Goal: Task Accomplishment & Management: Manage account settings

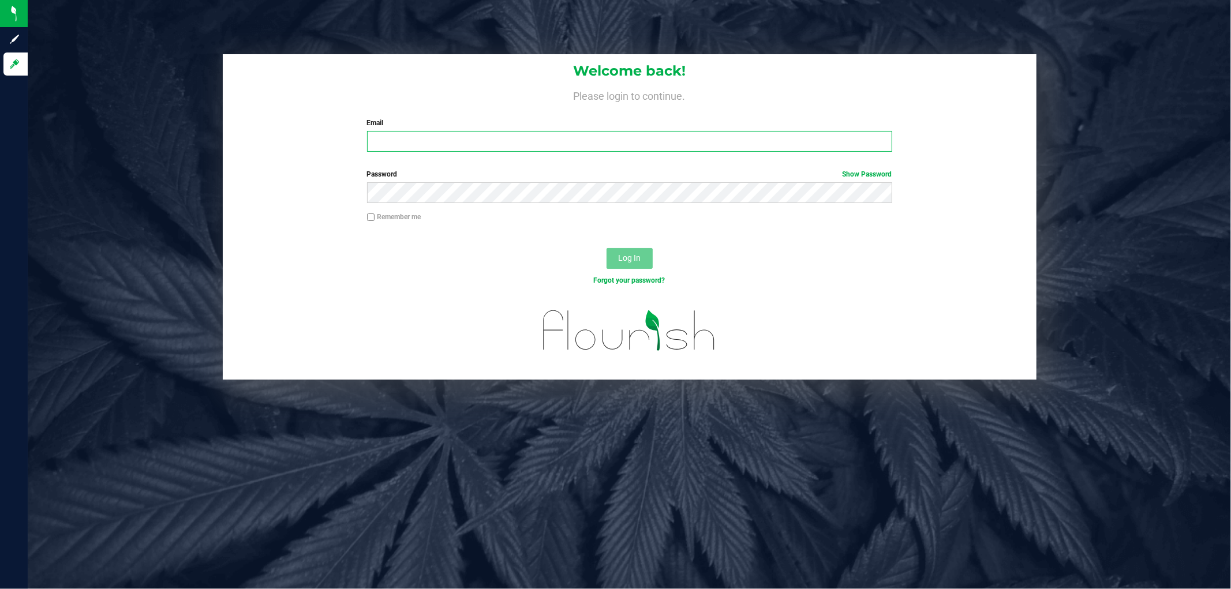
click at [450, 137] on input "Email" at bounding box center [629, 141] width 525 height 21
type input "[EMAIL_ADDRESS][DOMAIN_NAME]"
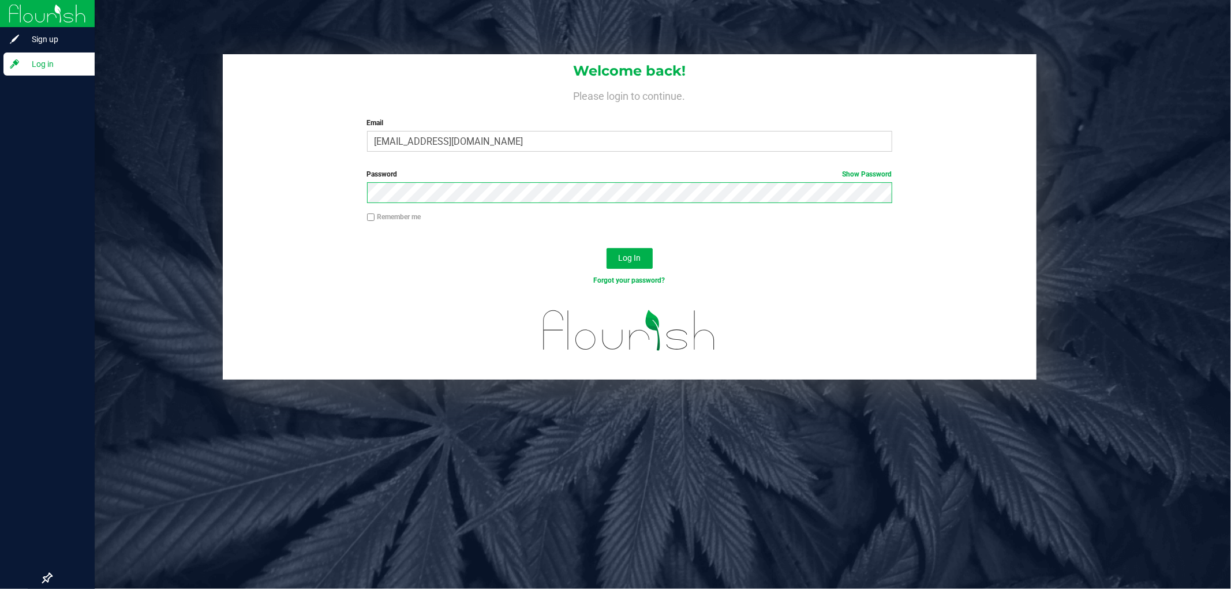
click at [19, 155] on div "Sign up Log in Welcome back! Please login to continue. Email [EMAIL_ADDRESS][DO…" at bounding box center [615, 294] width 1231 height 589
click at [607, 248] on button "Log In" at bounding box center [630, 258] width 46 height 21
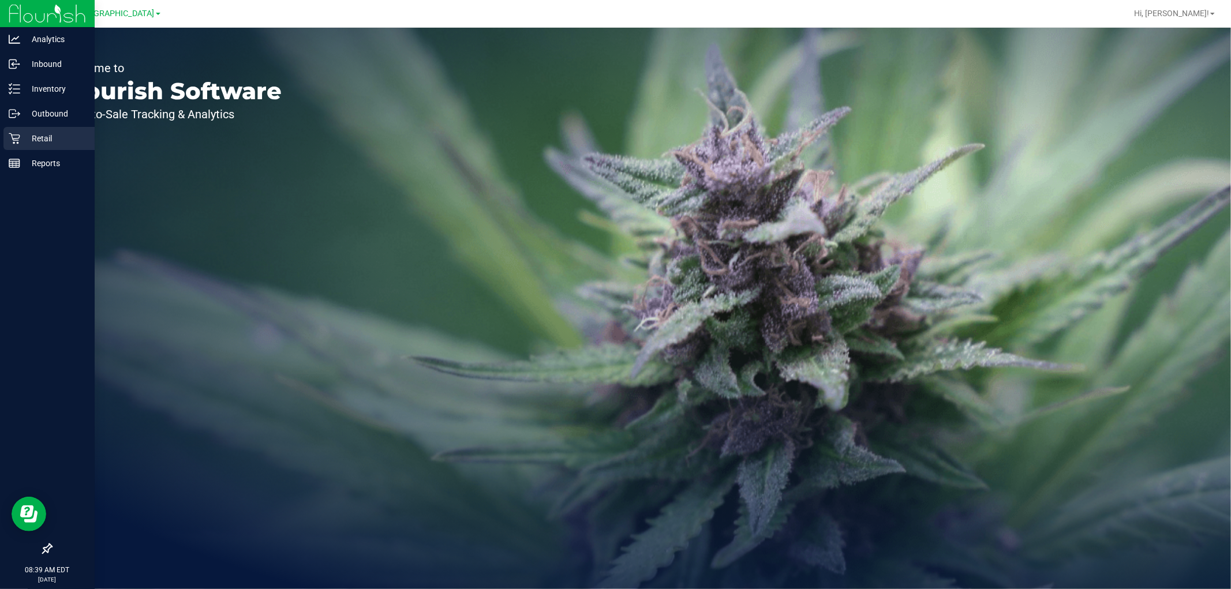
click at [35, 146] on div "Retail" at bounding box center [48, 138] width 91 height 23
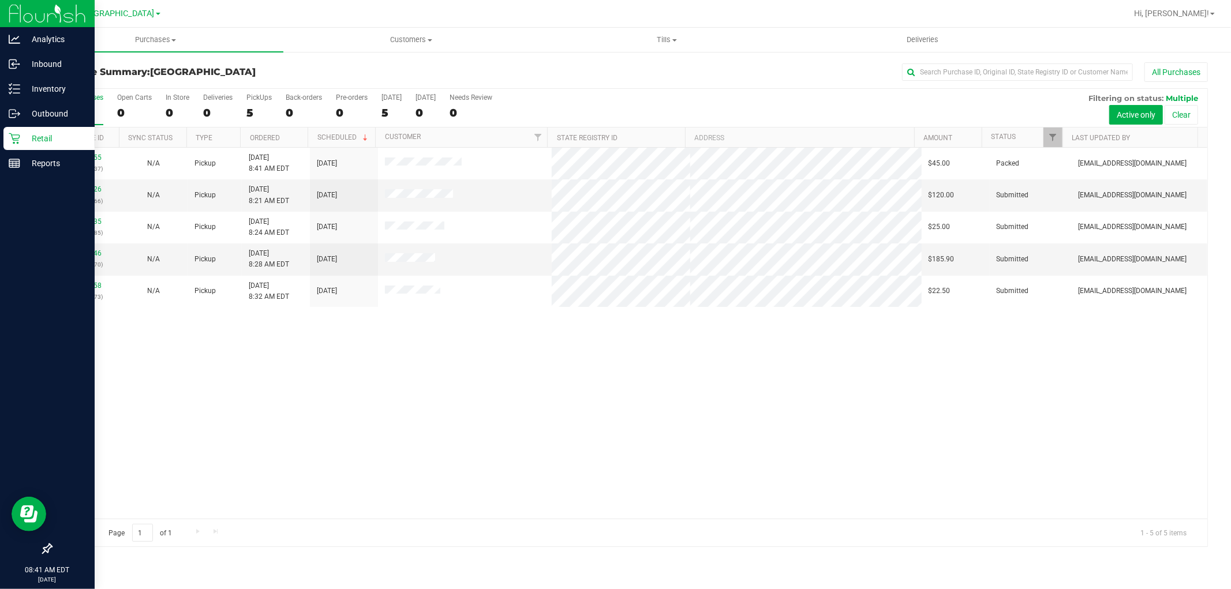
click at [39, 136] on p "Retail" at bounding box center [54, 139] width 69 height 14
click at [57, 82] on p "Inventory" at bounding box center [54, 89] width 69 height 14
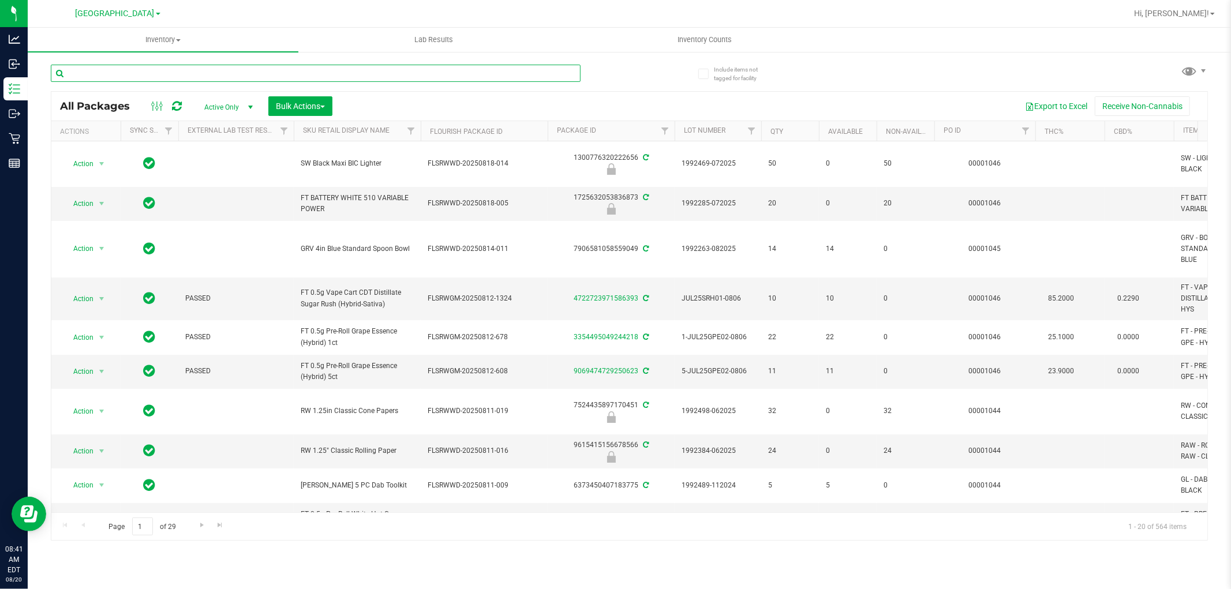
click at [271, 73] on input "text" at bounding box center [316, 73] width 530 height 17
paste input "SEP24MSA01-0911"
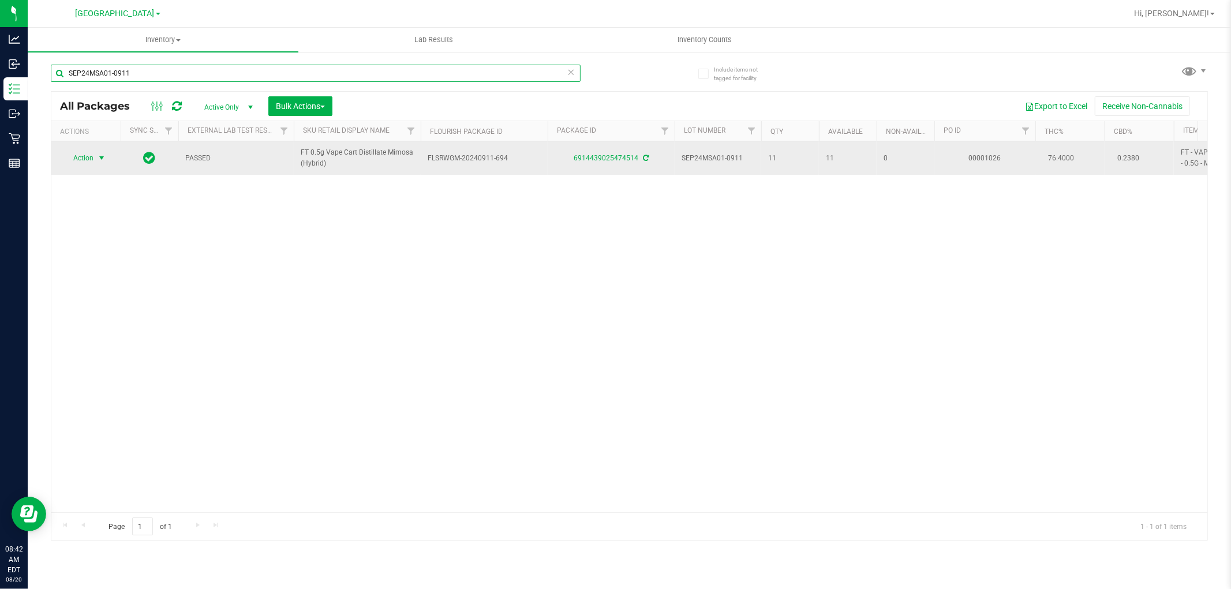
type input "SEP24MSA01-0911"
click at [83, 159] on span "Action" at bounding box center [78, 158] width 31 height 16
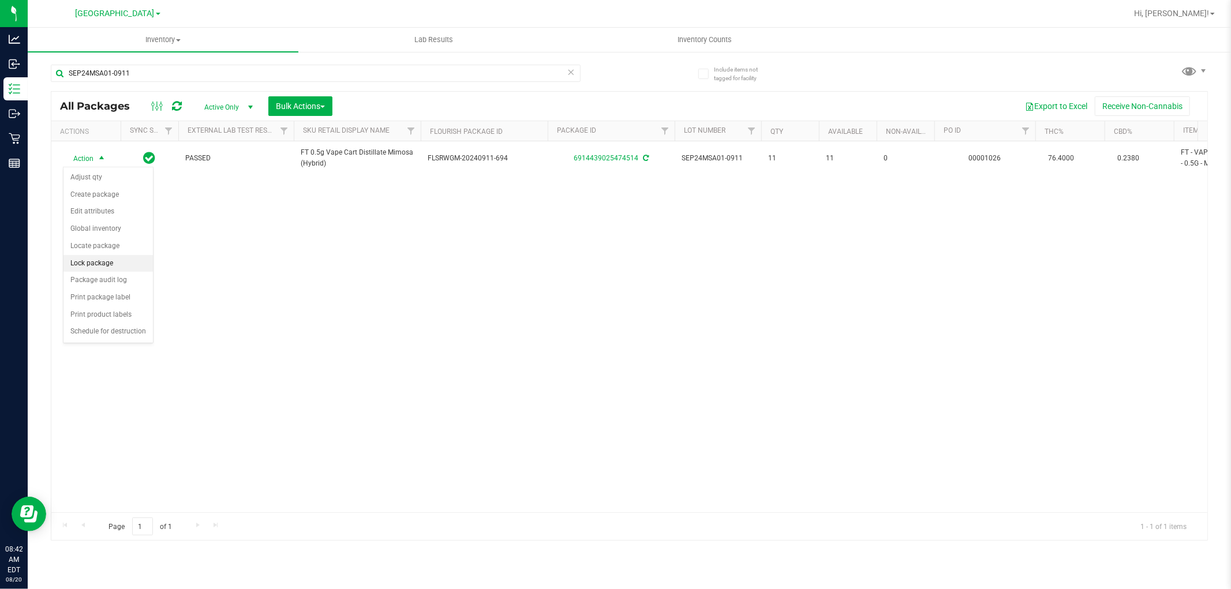
click at [107, 267] on li "Lock package" at bounding box center [107, 263] width 89 height 17
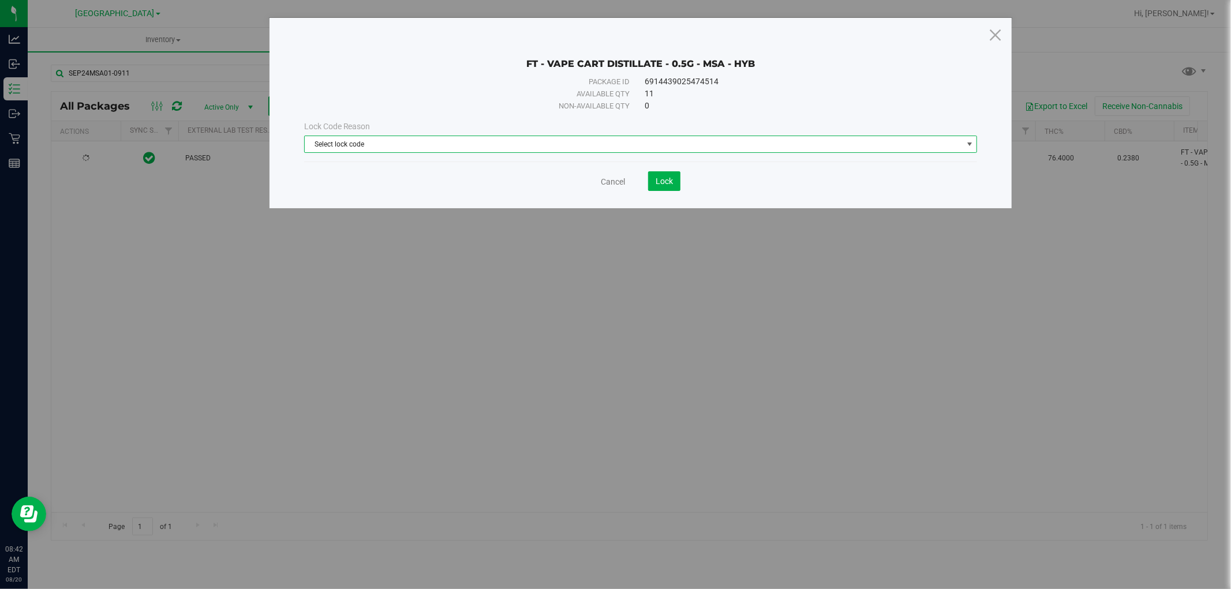
click at [557, 145] on span "Select lock code" at bounding box center [634, 144] width 658 height 16
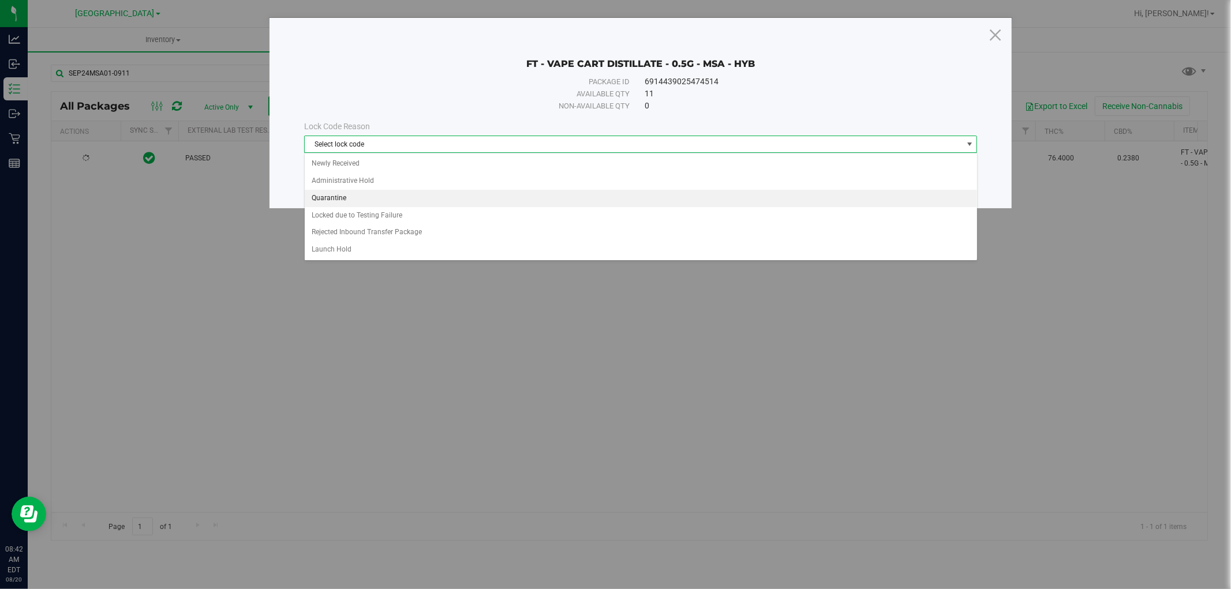
click at [343, 197] on li "Quarantine" at bounding box center [641, 198] width 672 height 17
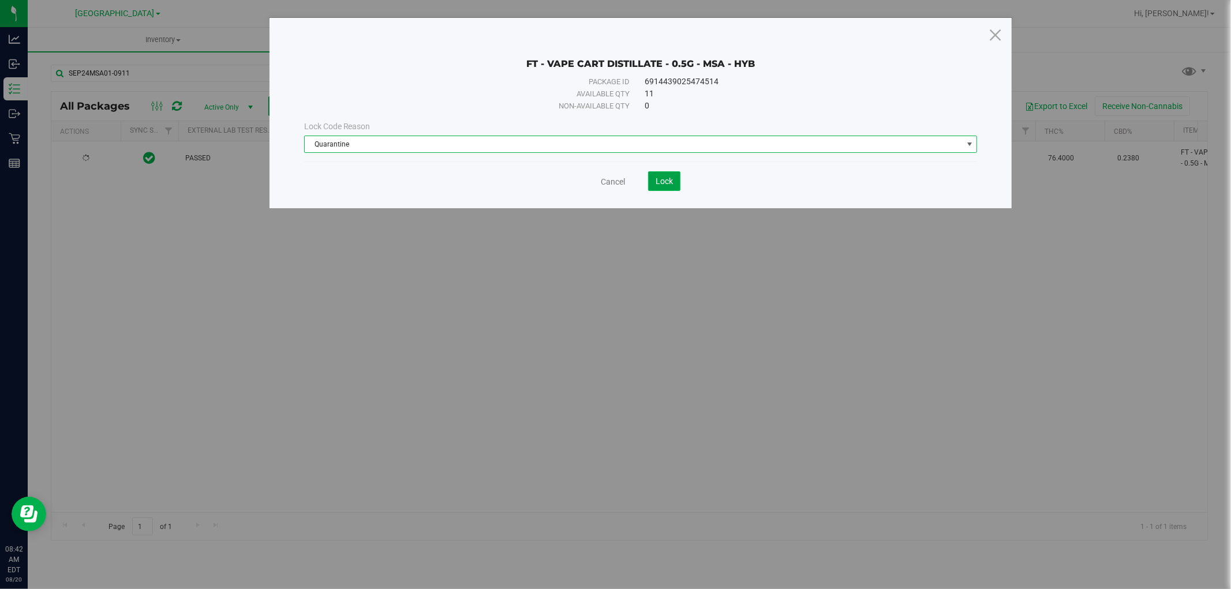
click at [665, 182] on span "Lock" at bounding box center [664, 181] width 17 height 9
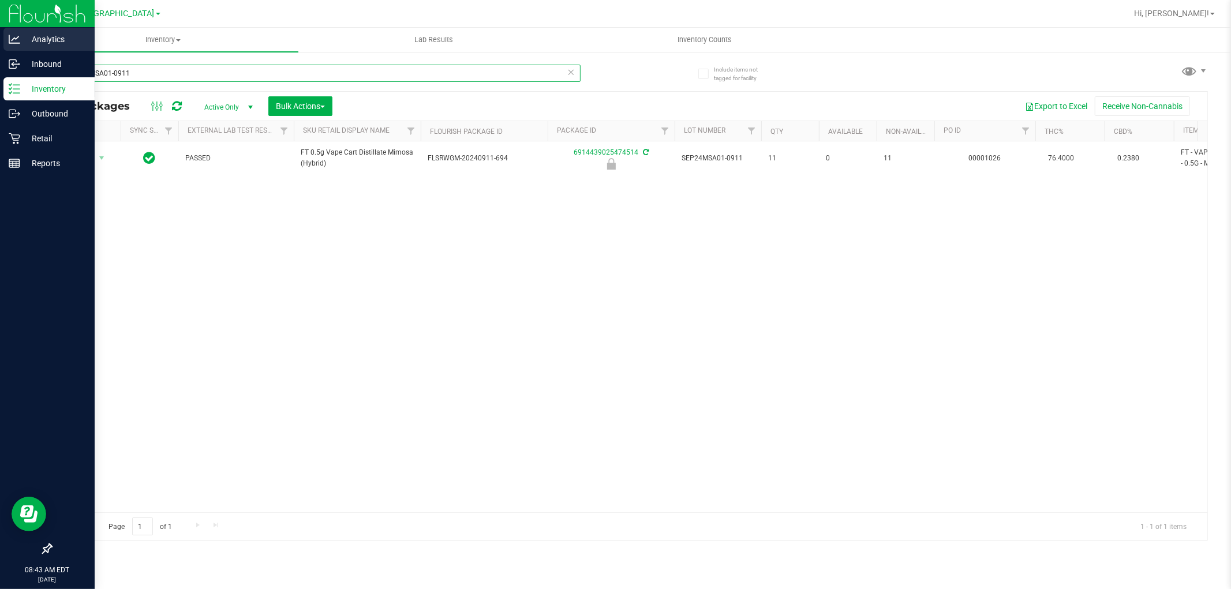
drag, startPoint x: 0, startPoint y: 58, endPoint x: 0, endPoint y: 47, distance: 11.5
click at [0, 47] on div "Analytics Inbound Inventory Outbound Retail Reports 08:43 AM EDT 08/20/2025 08/…" at bounding box center [615, 294] width 1231 height 589
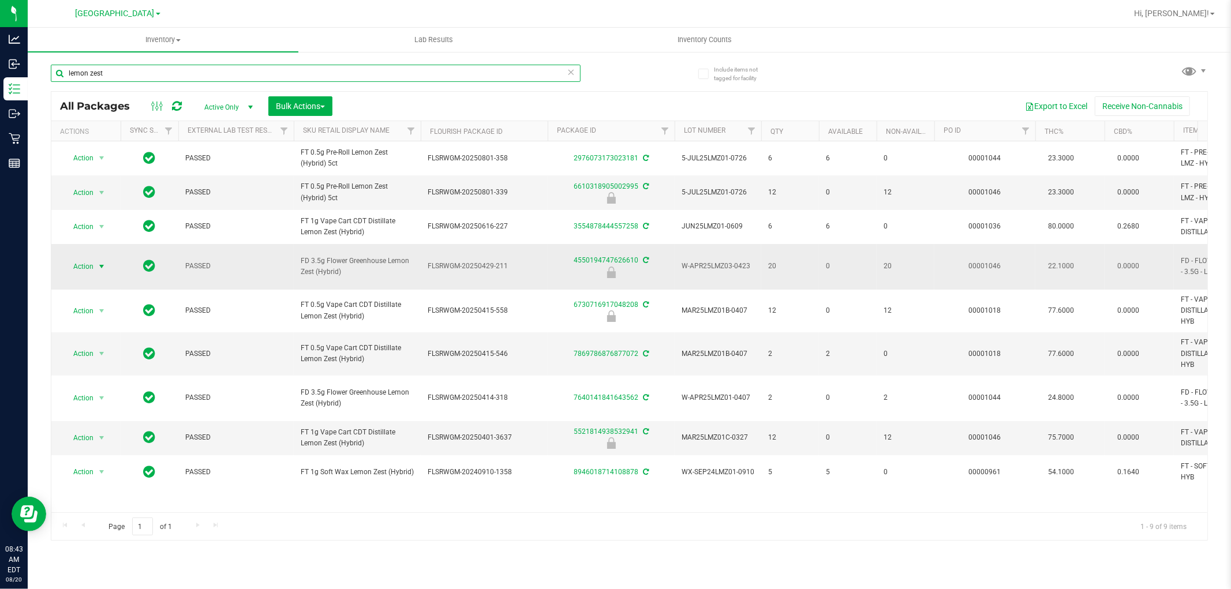
type input "lemon zest"
click at [81, 270] on span "Action" at bounding box center [78, 267] width 31 height 16
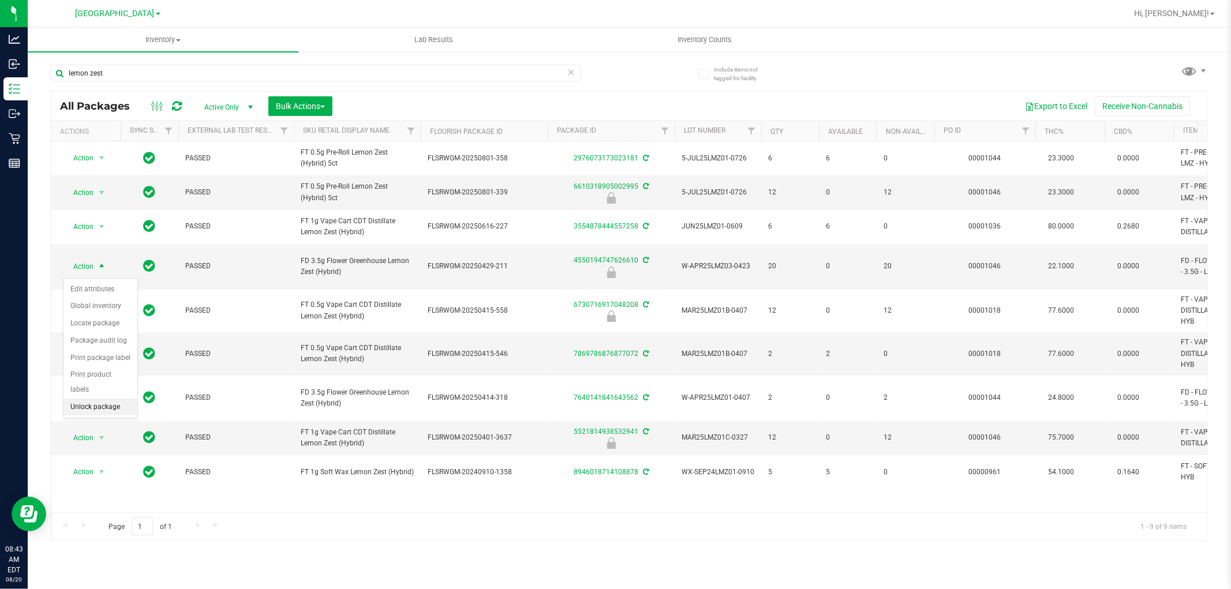
click at [102, 406] on li "Unlock package" at bounding box center [100, 407] width 74 height 17
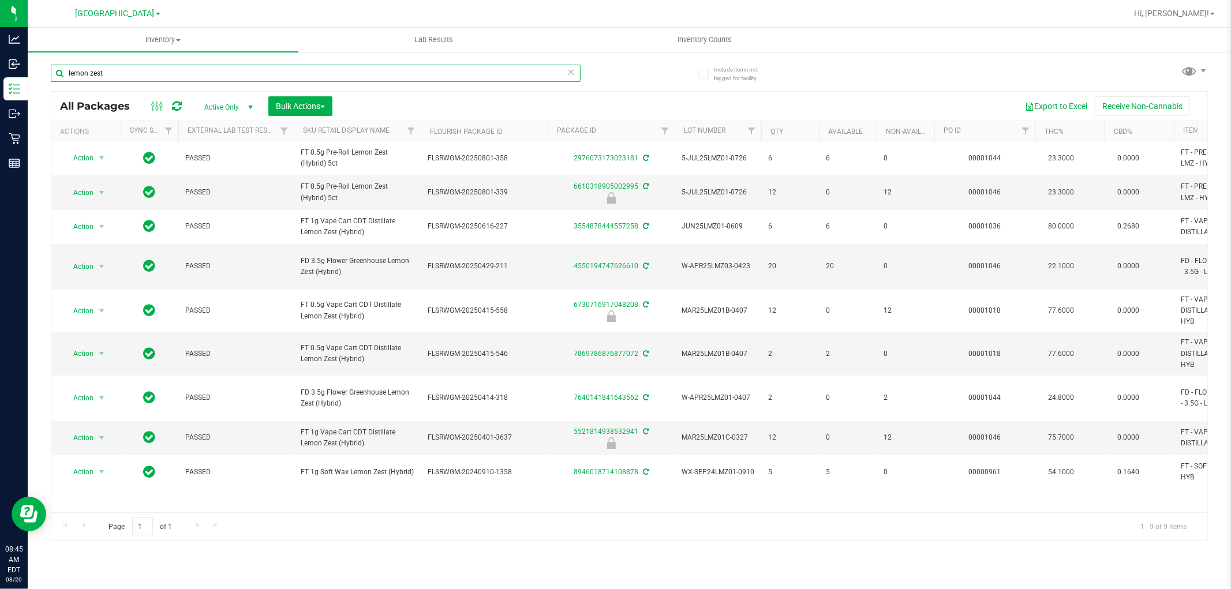
drag, startPoint x: 127, startPoint y: 68, endPoint x: 31, endPoint y: 58, distance: 96.3
click at [32, 59] on div "Include items not tagged for facility lemon zest All Packages Active Only Activ…" at bounding box center [629, 227] width 1203 height 352
paste input "SEP24AFT01B-0930"
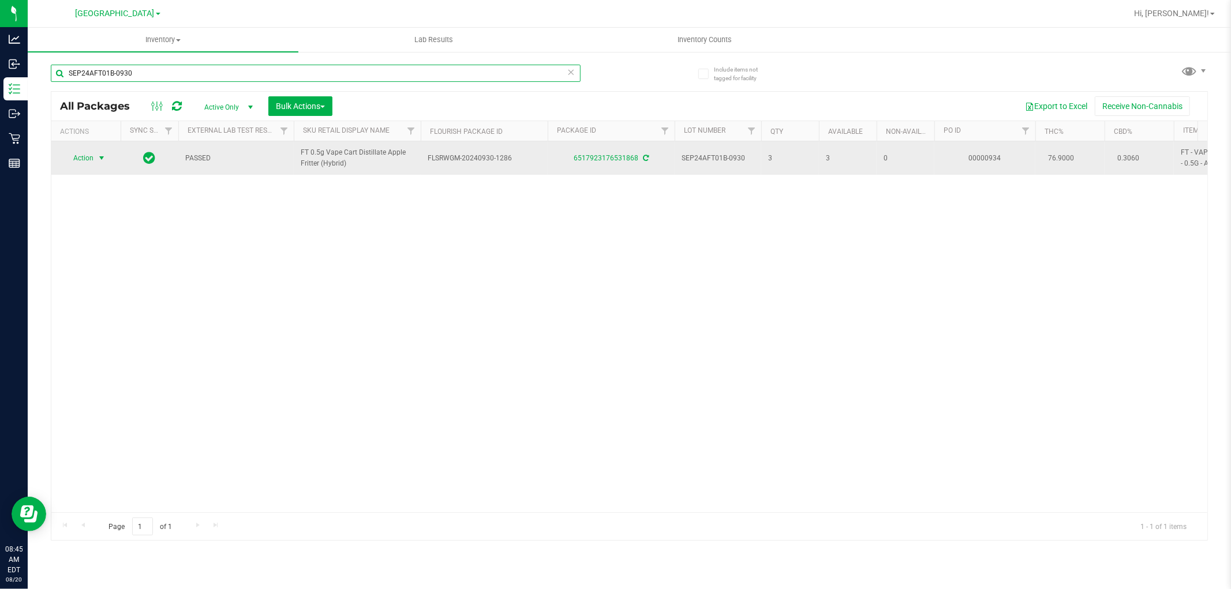
type input "SEP24AFT01B-0930"
click at [81, 159] on span "Action" at bounding box center [78, 158] width 31 height 16
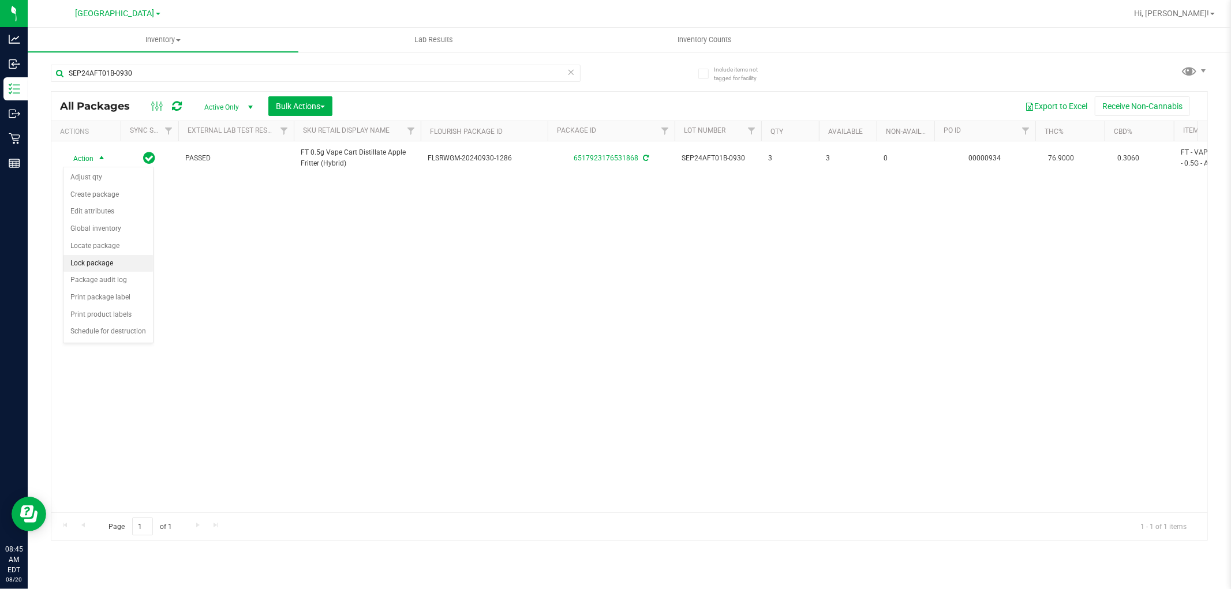
click at [105, 263] on li "Lock package" at bounding box center [107, 263] width 89 height 17
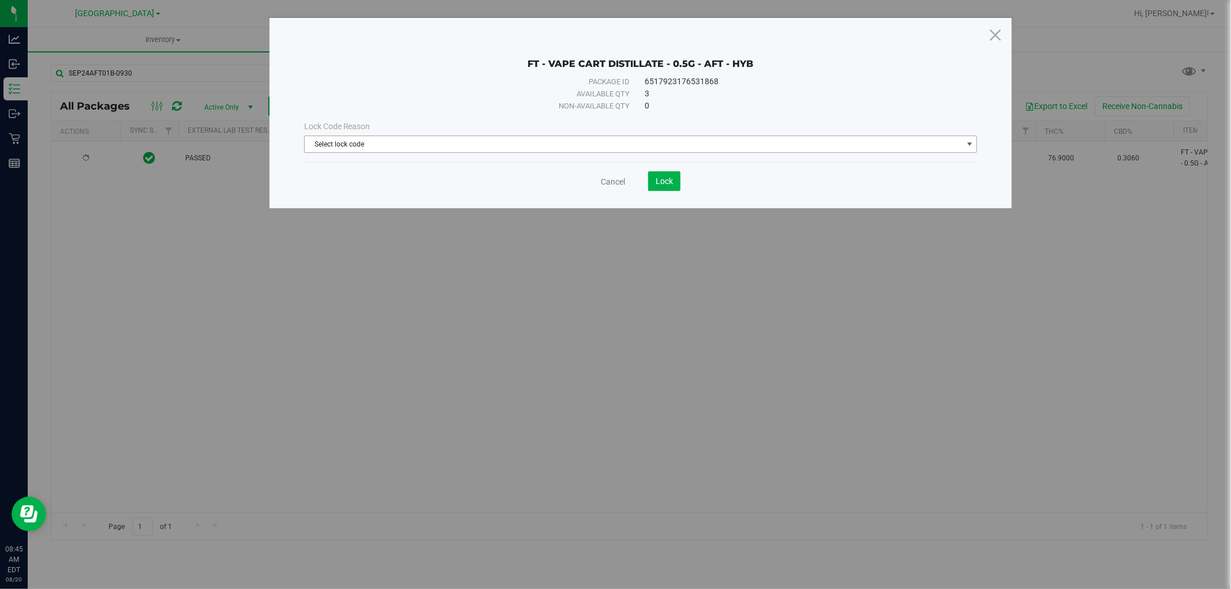
click at [649, 145] on span "Select lock code" at bounding box center [634, 144] width 658 height 16
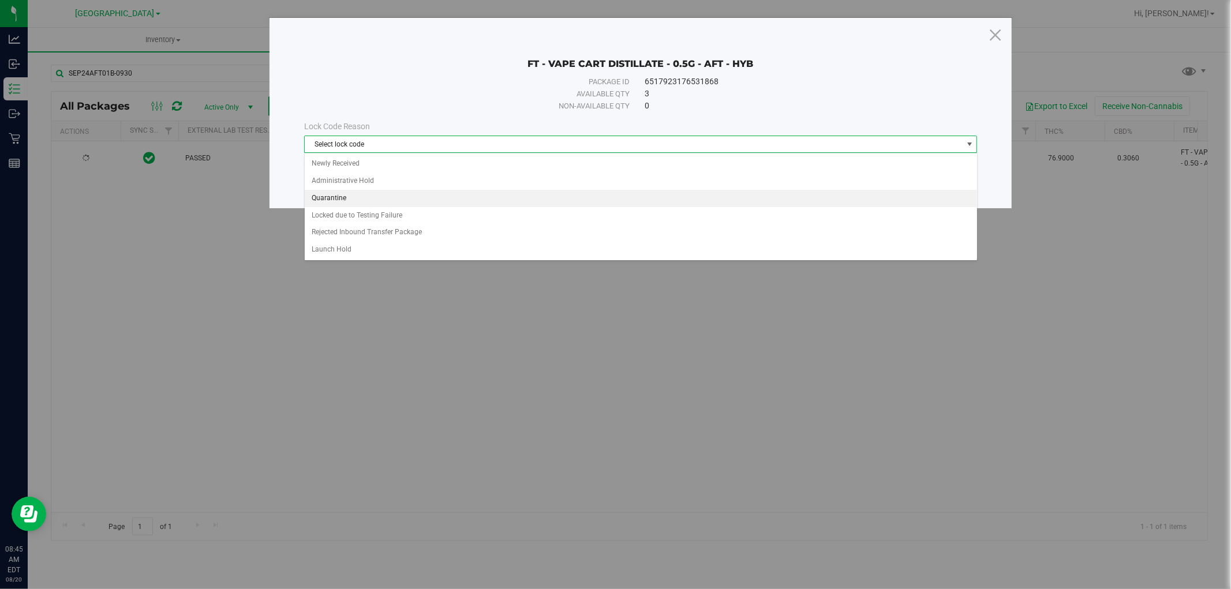
click at [339, 198] on li "Quarantine" at bounding box center [641, 198] width 672 height 17
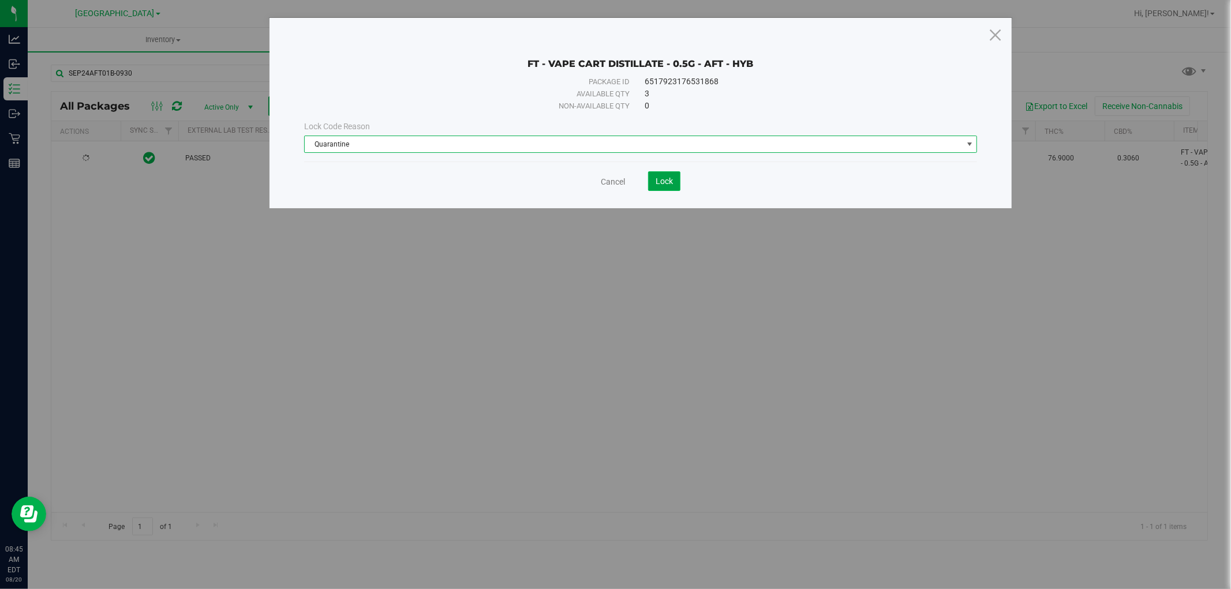
click at [664, 184] on span "Lock" at bounding box center [664, 181] width 17 height 9
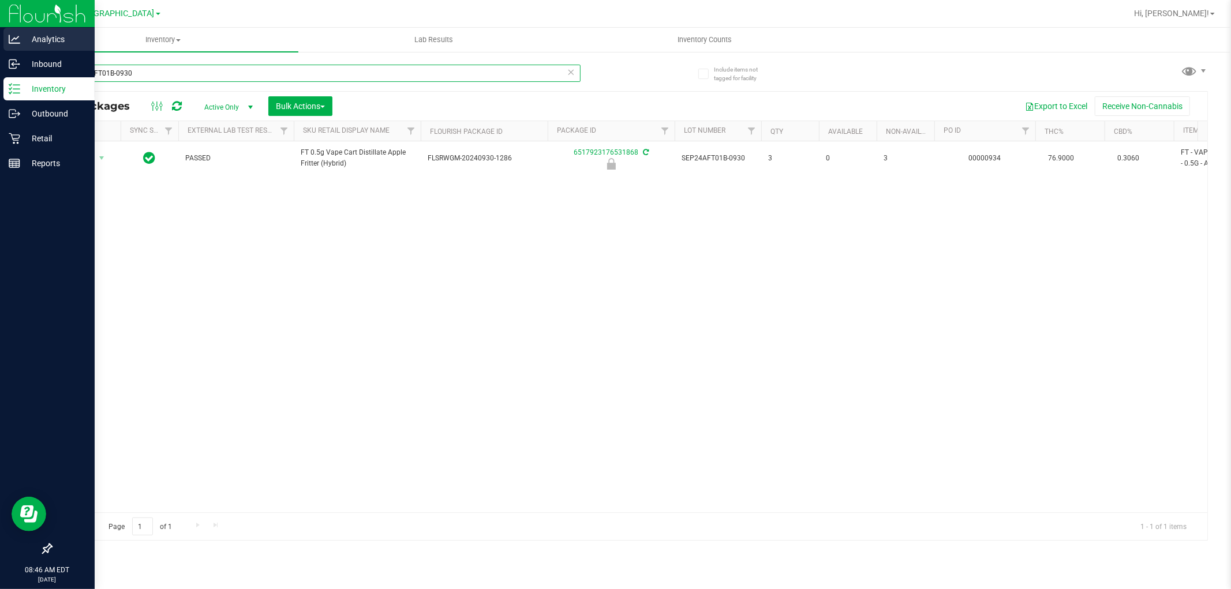
drag, startPoint x: 141, startPoint y: 76, endPoint x: 0, endPoint y: 39, distance: 145.7
click at [0, 39] on div "Analytics Inbound Inventory Outbound Retail Reports 08:46 AM EDT 08/20/2025 08/…" at bounding box center [615, 294] width 1231 height 589
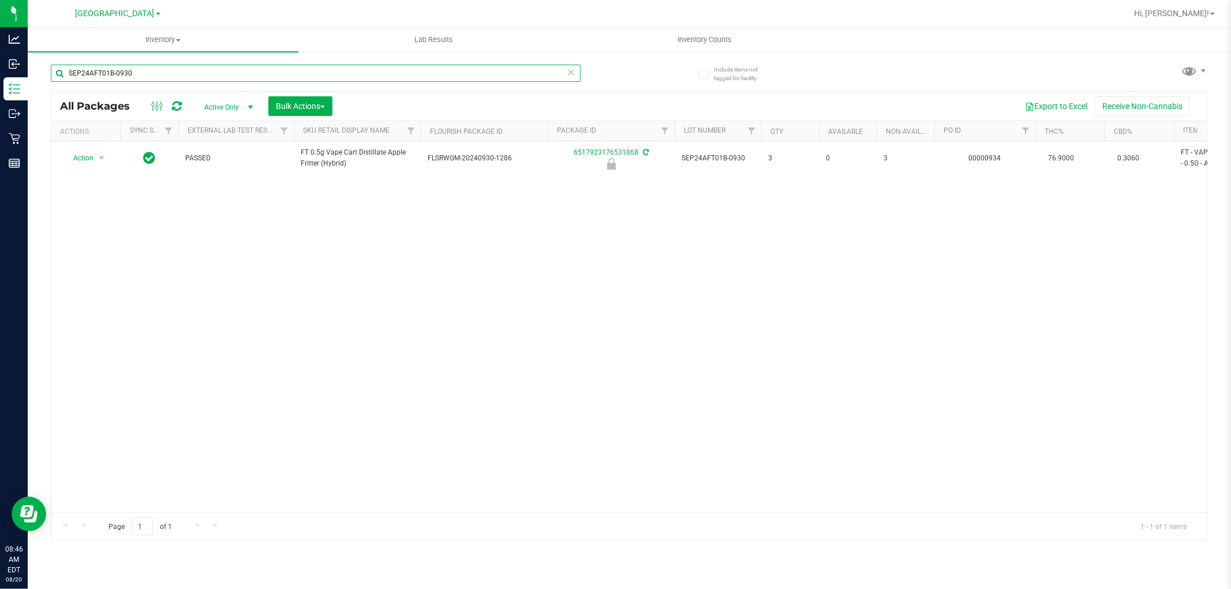
paste input "OCT24PEX02B-1023"
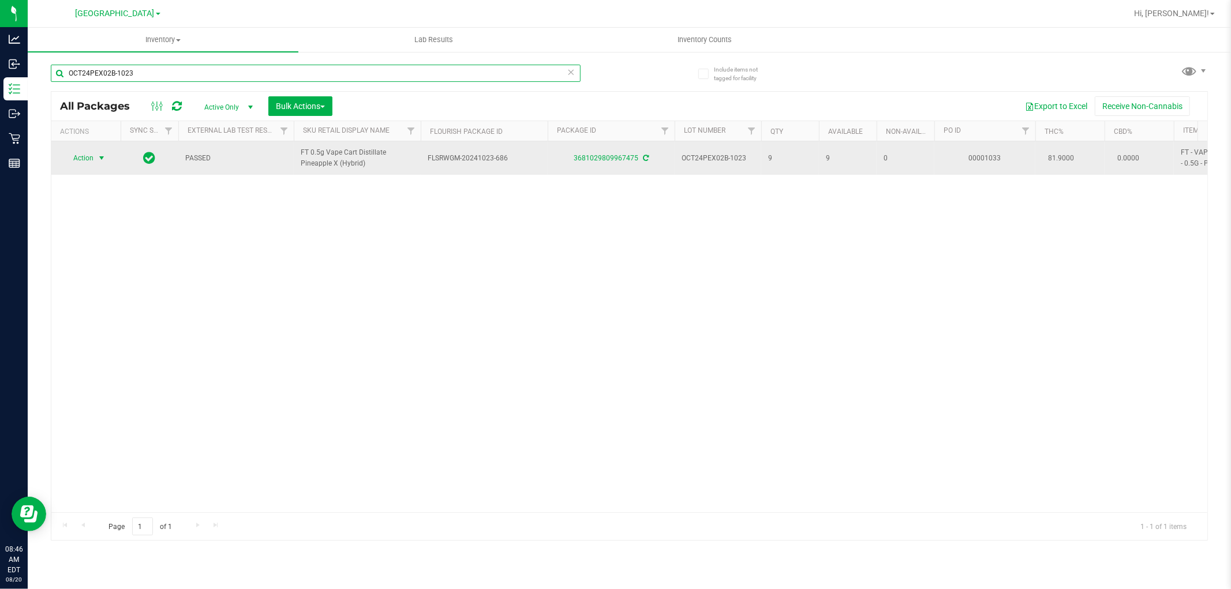
type input "OCT24PEX02B-1023"
click at [80, 157] on span "Action" at bounding box center [78, 158] width 31 height 16
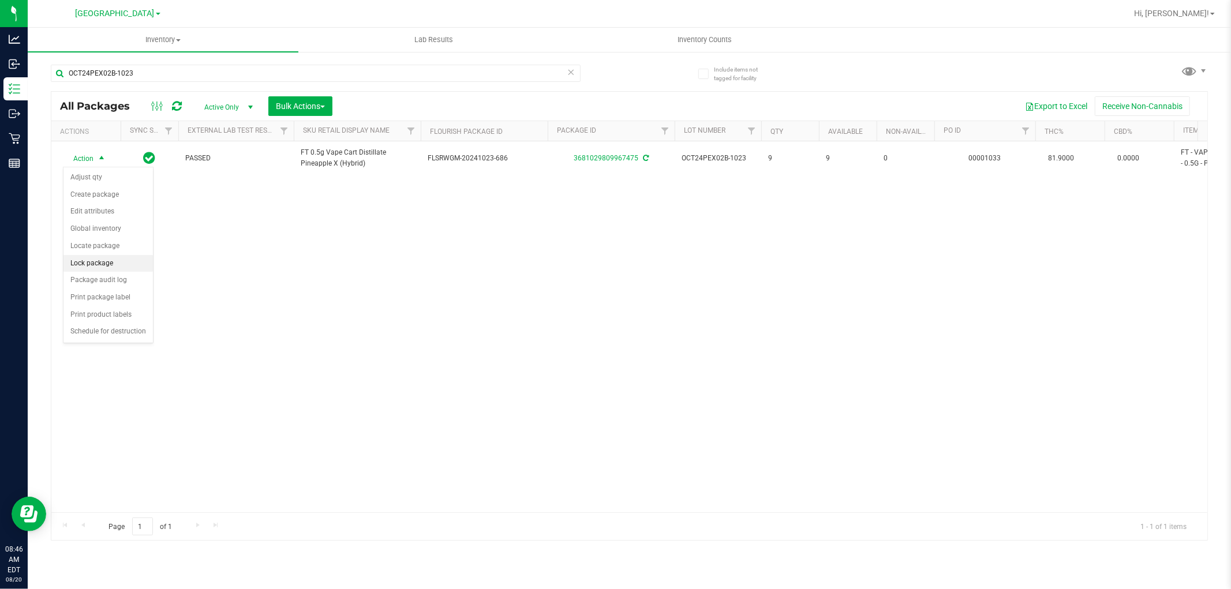
click at [91, 260] on li "Lock package" at bounding box center [107, 263] width 89 height 17
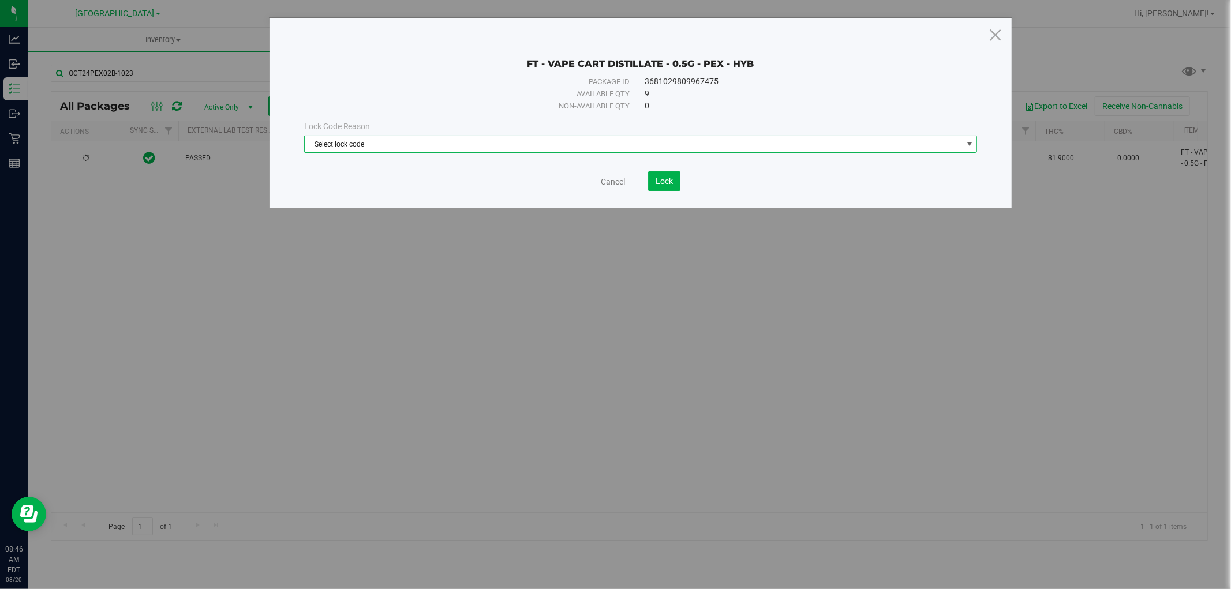
click at [401, 143] on span "Select lock code" at bounding box center [634, 144] width 658 height 16
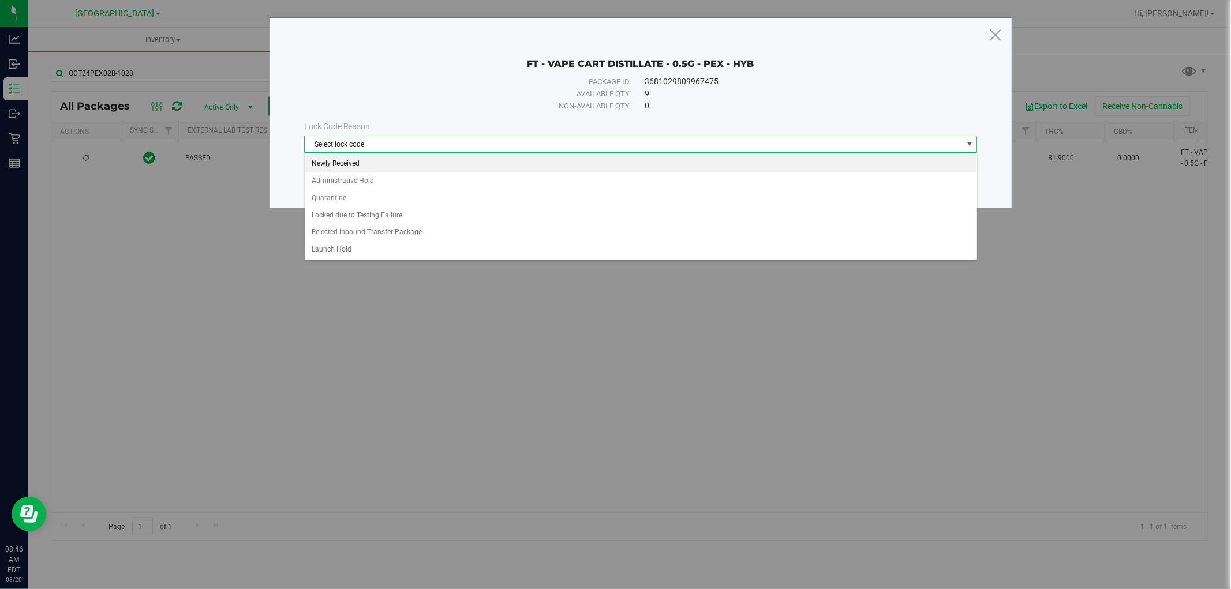
drag, startPoint x: 356, startPoint y: 165, endPoint x: 441, endPoint y: 166, distance: 85.4
click at [355, 165] on li "Newly Received" at bounding box center [641, 163] width 672 height 17
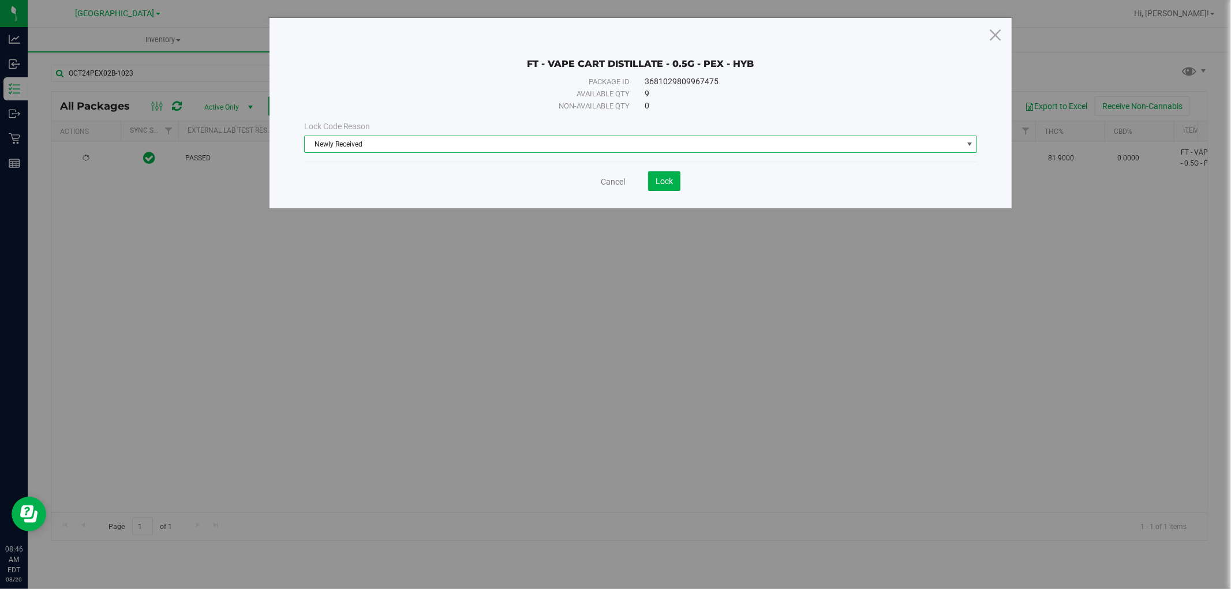
click at [405, 150] on span "Newly Received" at bounding box center [634, 144] width 658 height 16
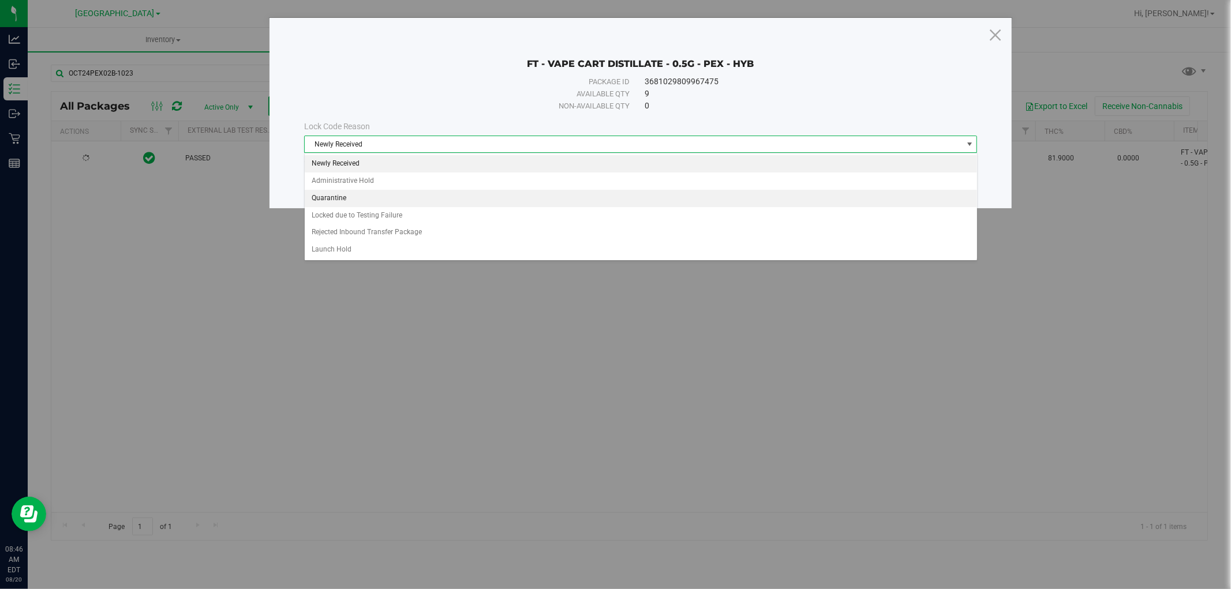
click at [335, 199] on li "Quarantine" at bounding box center [641, 198] width 672 height 17
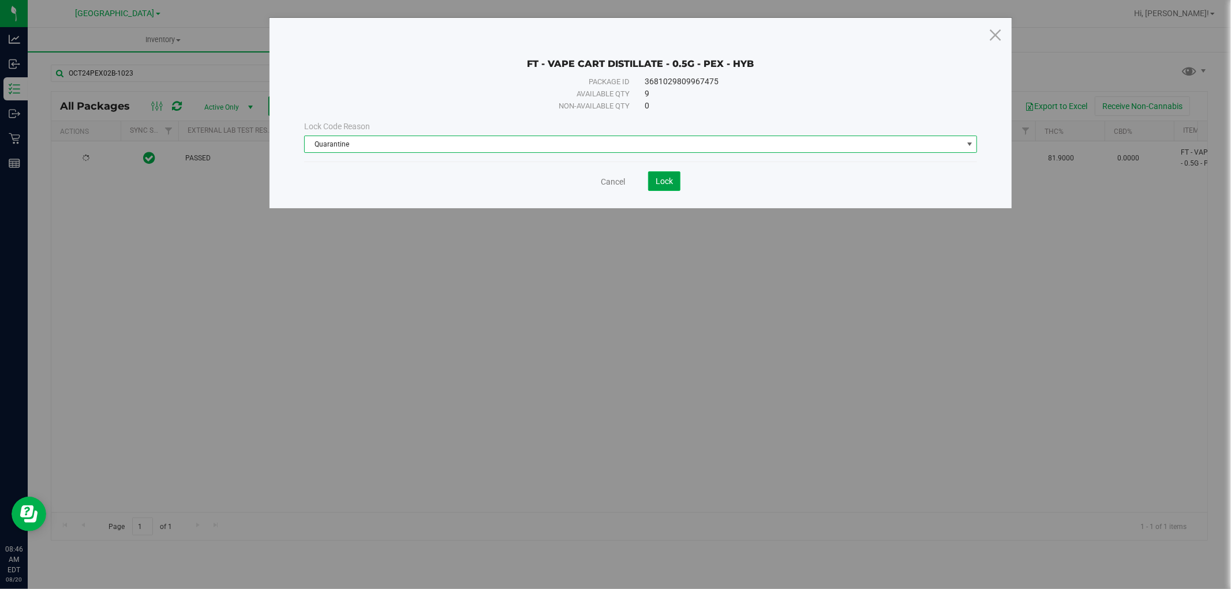
click at [672, 185] on span "Lock" at bounding box center [664, 181] width 17 height 9
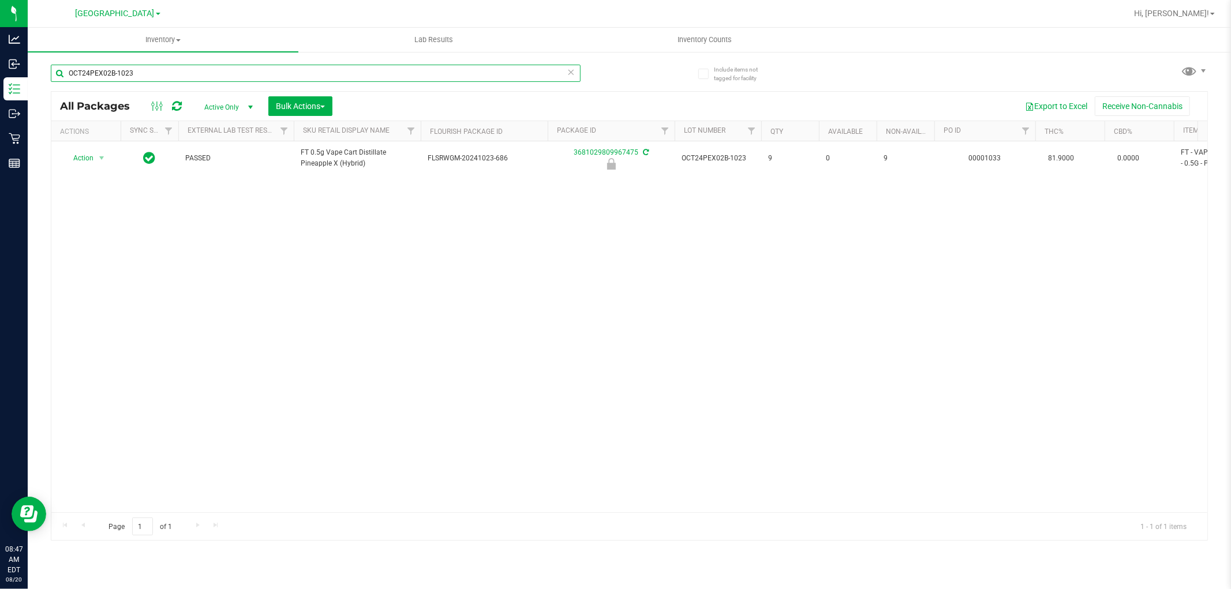
drag, startPoint x: 156, startPoint y: 77, endPoint x: 128, endPoint y: 60, distance: 33.2
click at [0, 25] on div "Analytics Inbound Inventory Outbound Retail Reports 08:47 AM EDT 08/20/2025 08/…" at bounding box center [615, 294] width 1231 height 589
paste input "FEB25JEL02-0227"
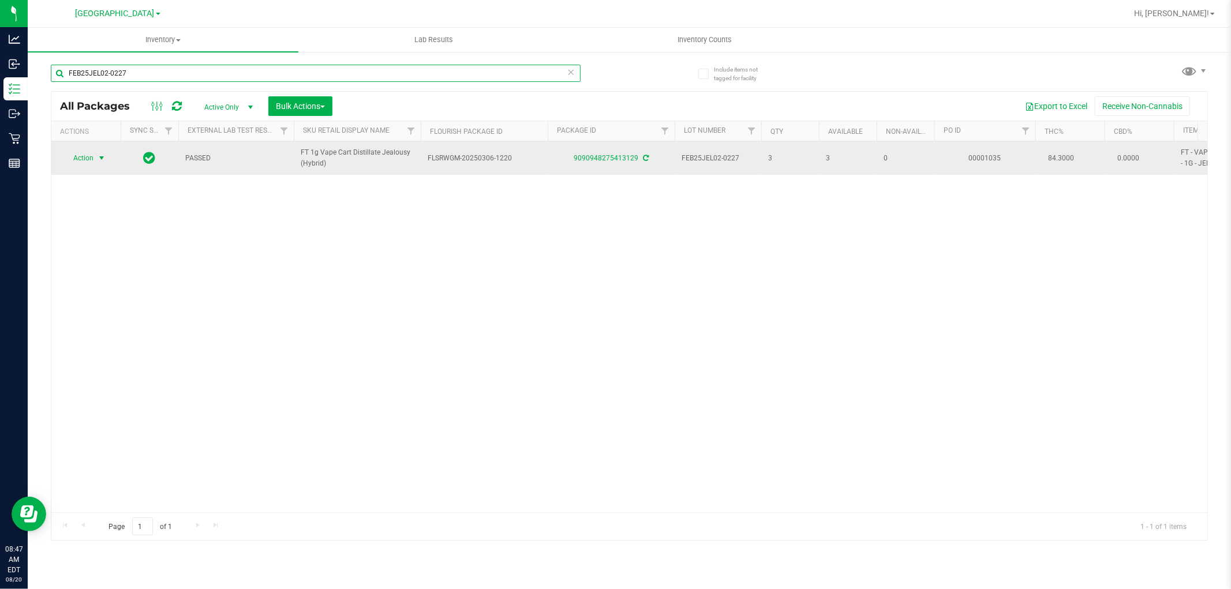
type input "FEB25JEL02-0227"
click at [88, 158] on span "Action" at bounding box center [78, 158] width 31 height 16
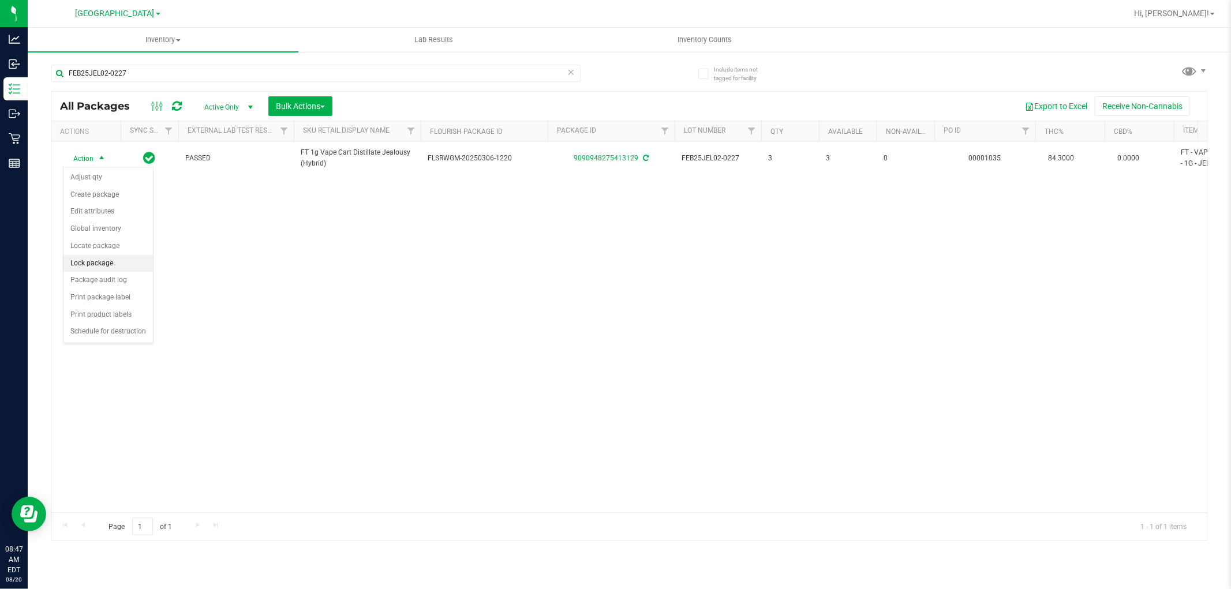
click at [99, 262] on li "Lock package" at bounding box center [107, 263] width 89 height 17
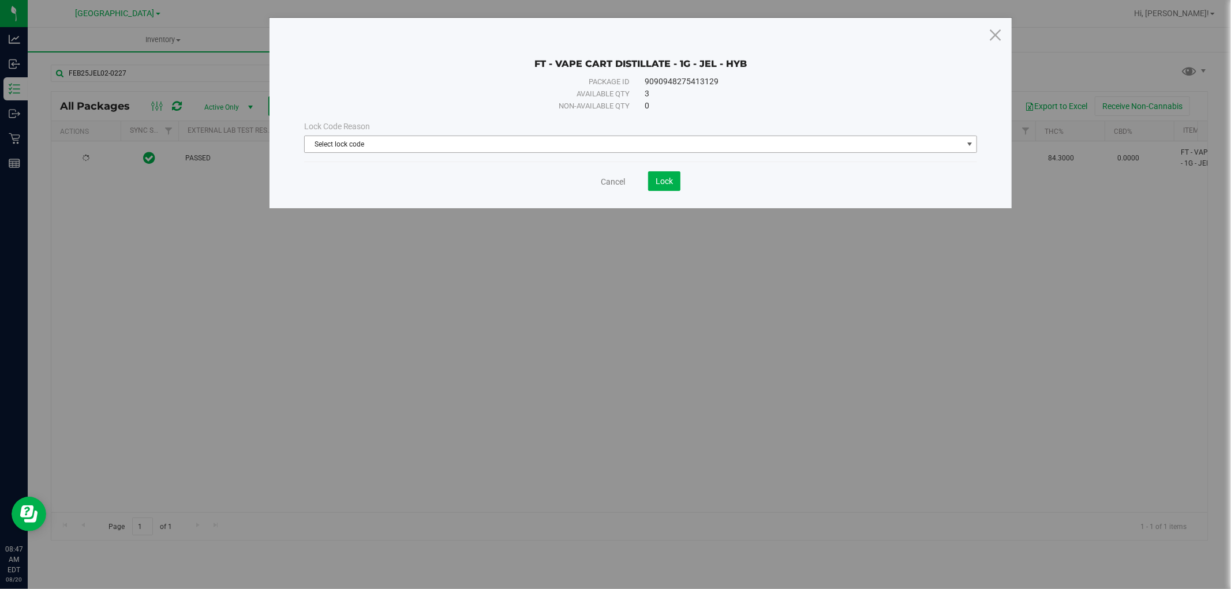
click at [647, 141] on span "Select lock code" at bounding box center [634, 144] width 658 height 16
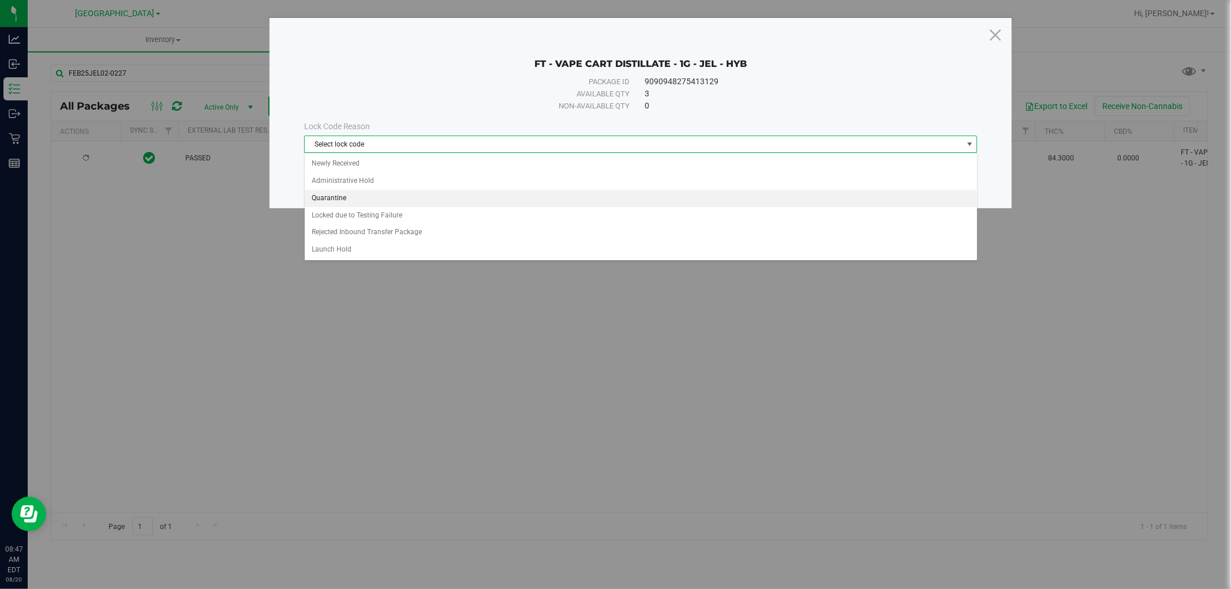
click at [339, 199] on li "Quarantine" at bounding box center [641, 198] width 672 height 17
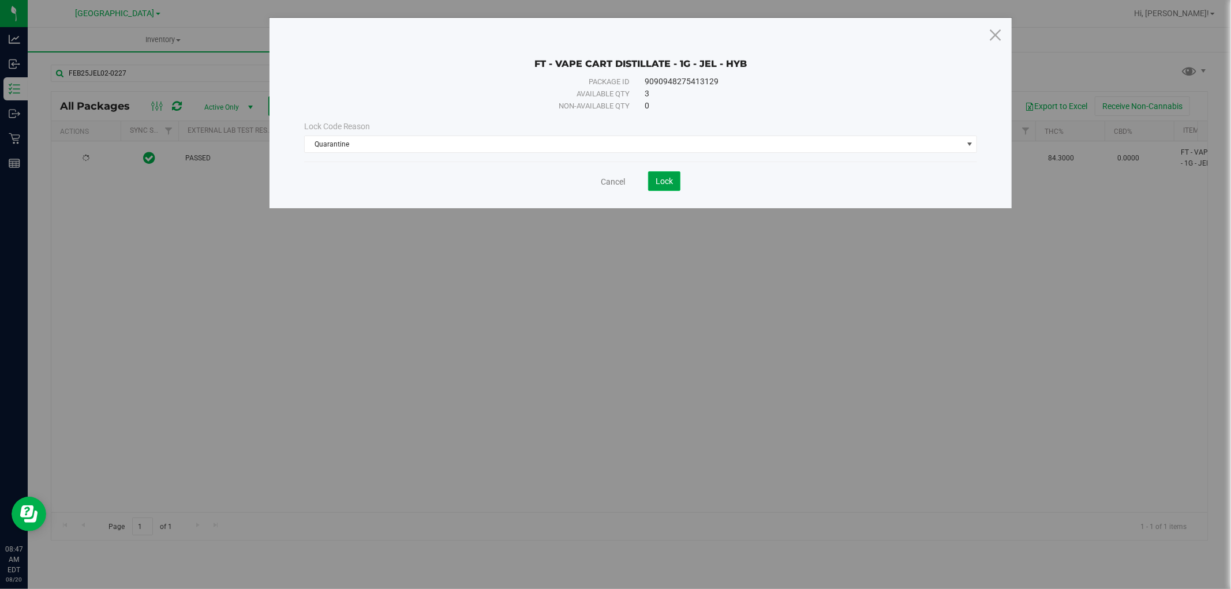
click at [674, 188] on button "Lock" at bounding box center [664, 181] width 32 height 20
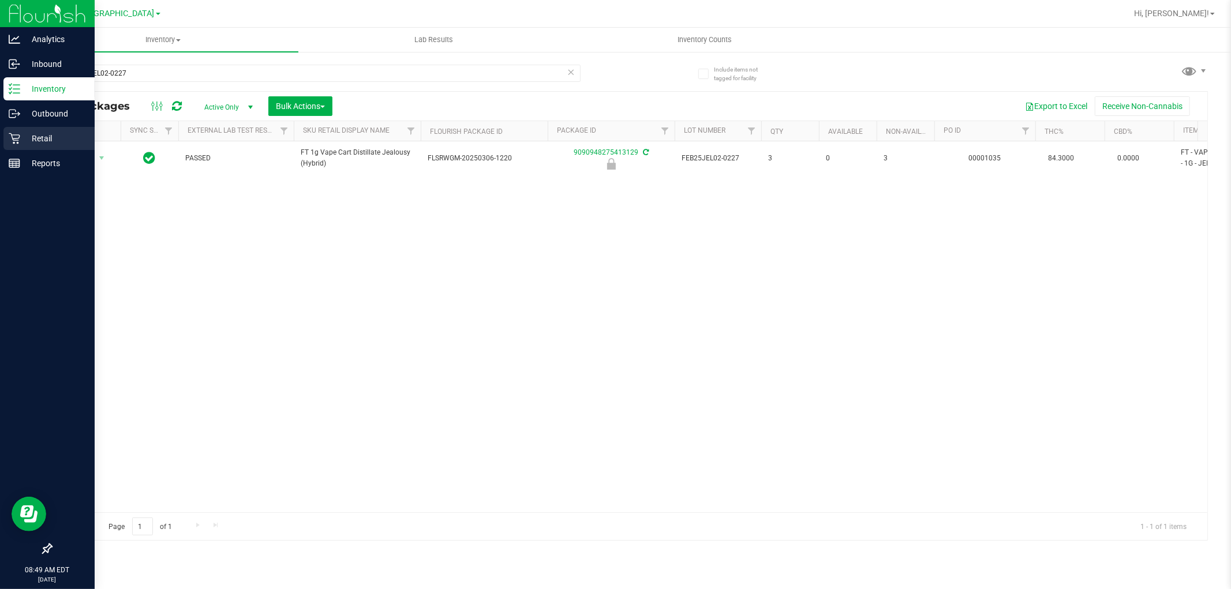
click at [35, 134] on p "Retail" at bounding box center [54, 139] width 69 height 14
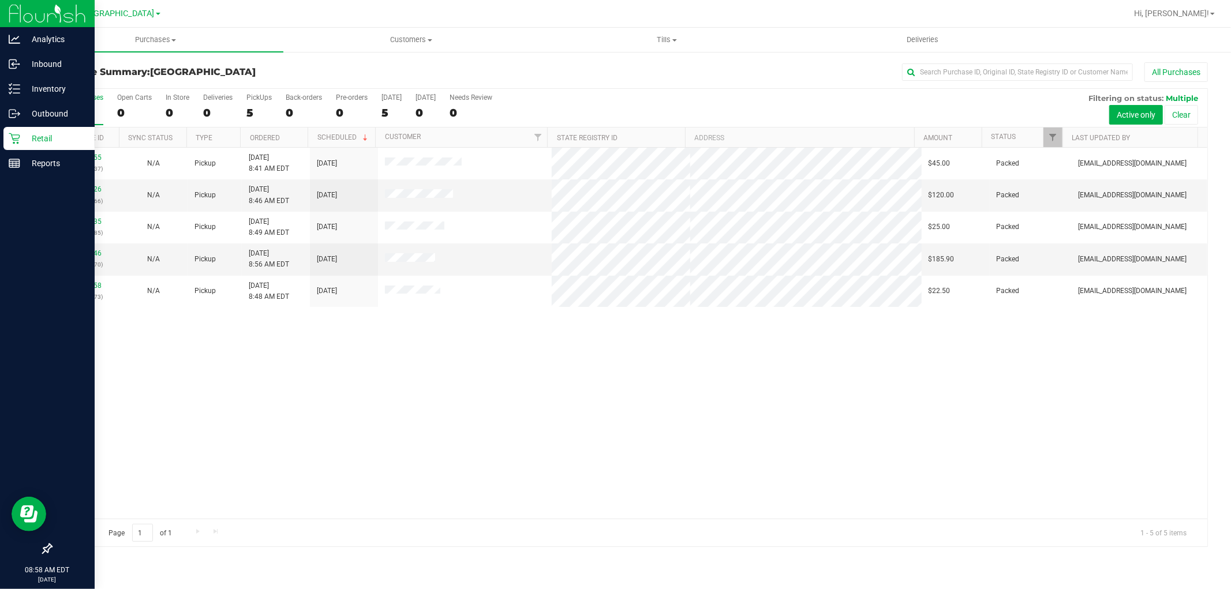
click at [29, 134] on p "Retail" at bounding box center [54, 139] width 69 height 14
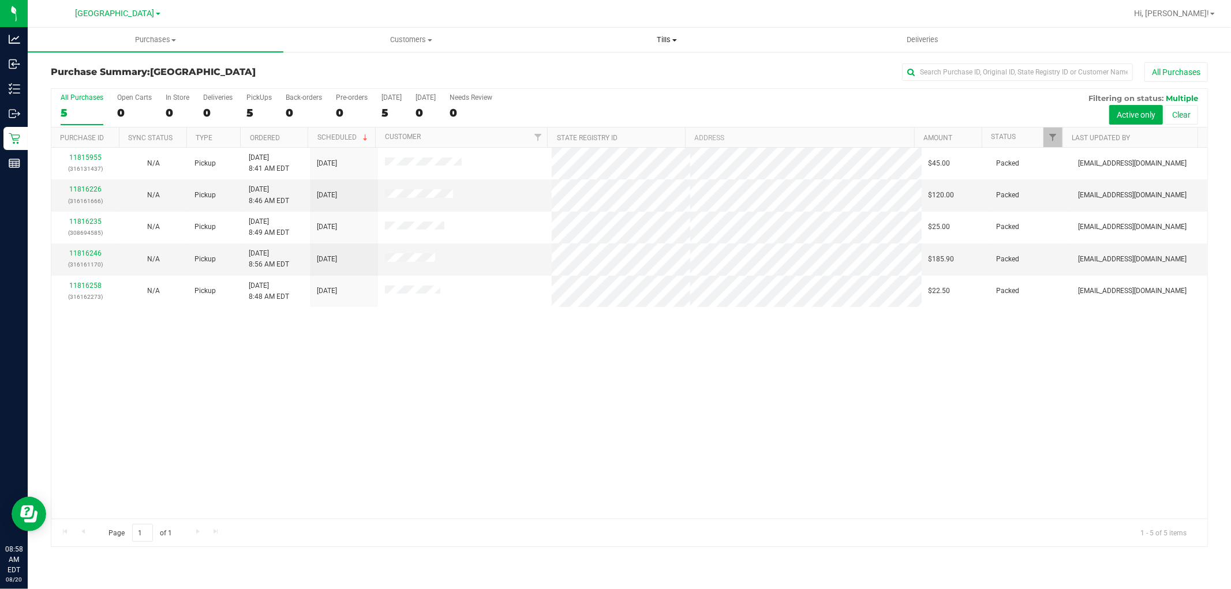
click at [672, 42] on span "Tills" at bounding box center [667, 40] width 255 height 10
click at [609, 72] on span "Manage tills" at bounding box center [578, 70] width 78 height 10
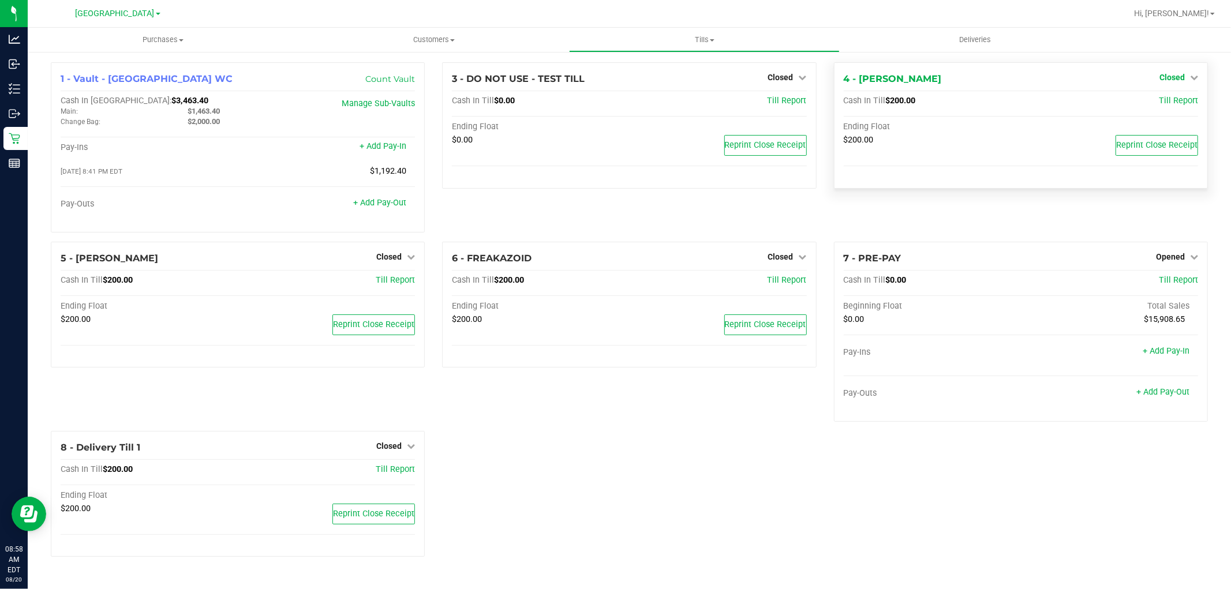
click at [1172, 76] on span "Closed" at bounding box center [1172, 77] width 25 height 9
click at [1173, 100] on link "Open Till" at bounding box center [1172, 101] width 31 height 9
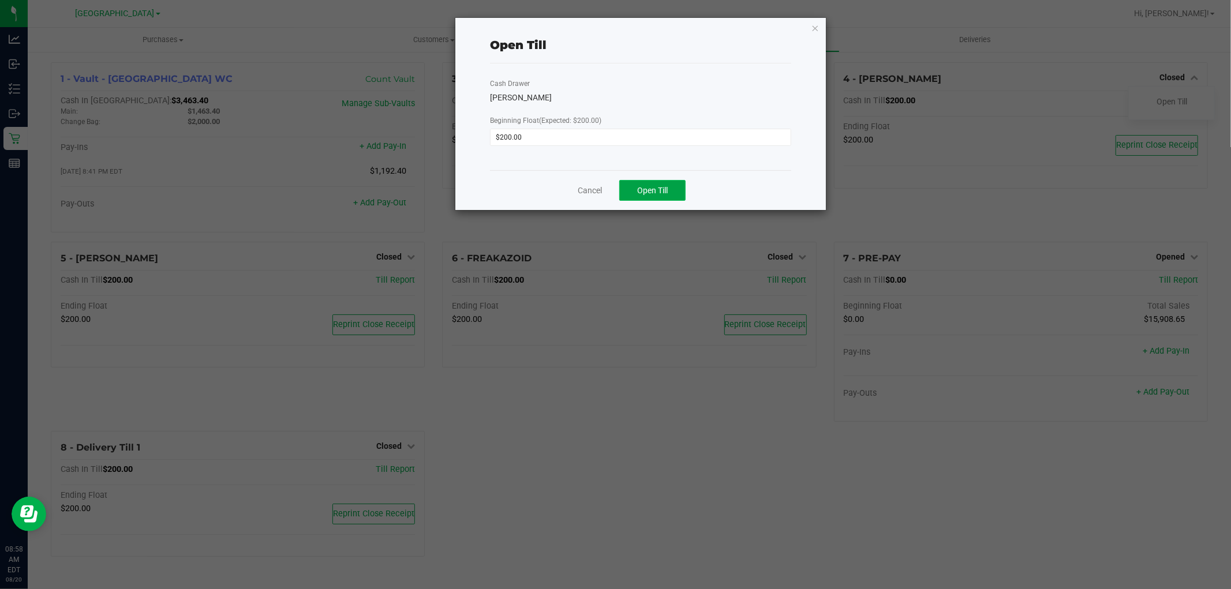
click at [645, 192] on span "Open Till" at bounding box center [652, 190] width 31 height 9
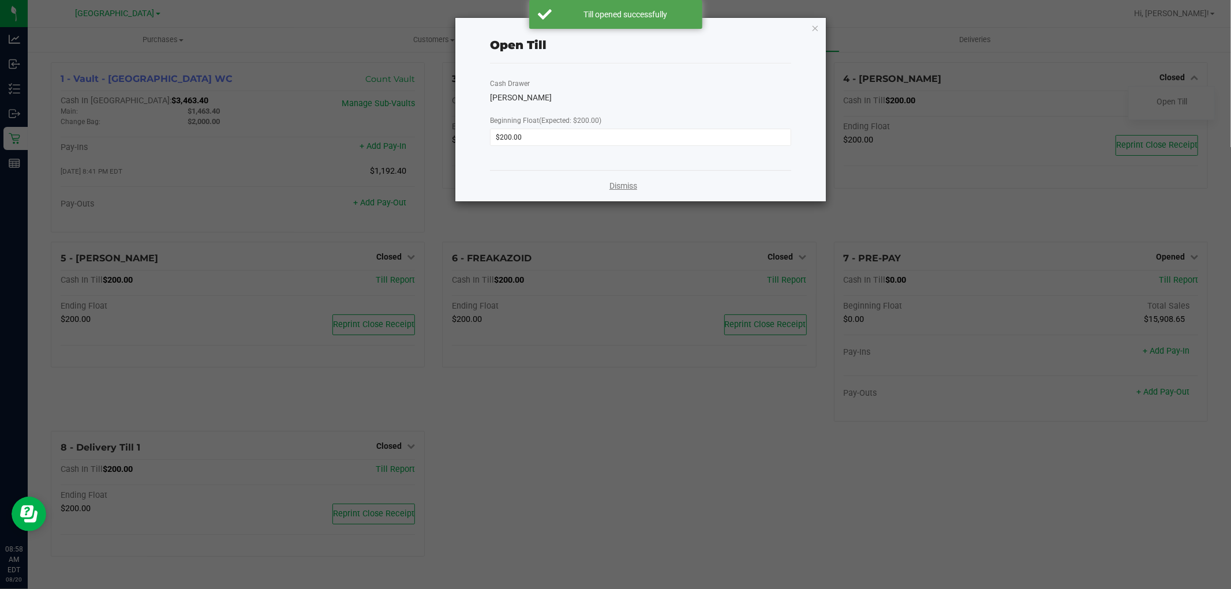
click at [620, 187] on link "Dismiss" at bounding box center [623, 186] width 28 height 12
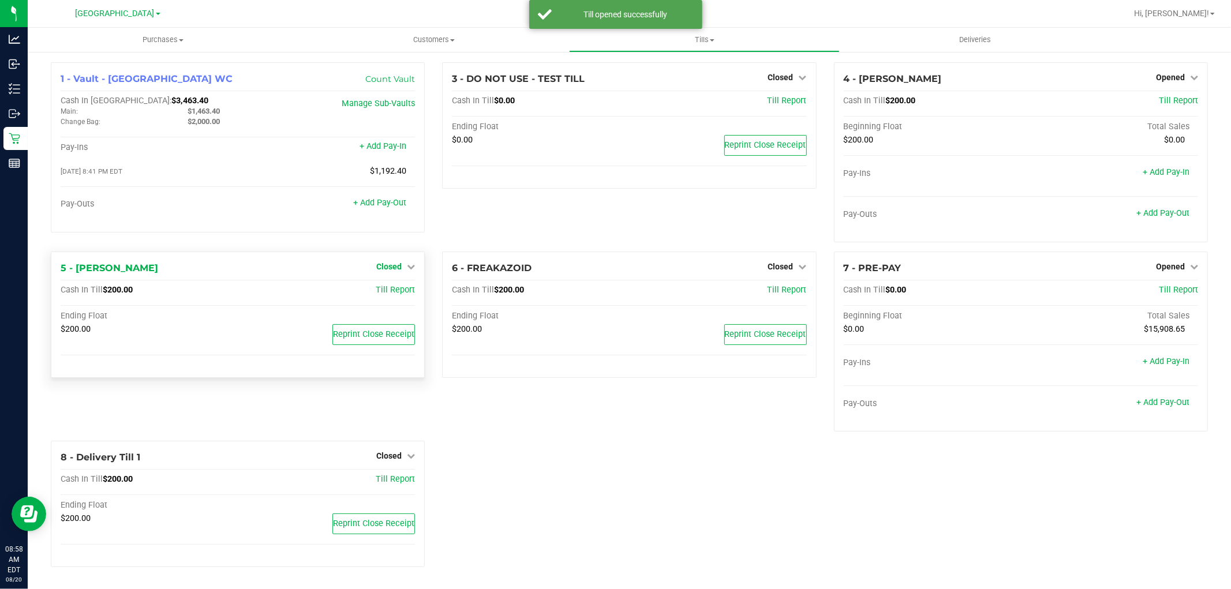
click at [391, 268] on span "Closed" at bounding box center [388, 266] width 25 height 9
click at [390, 290] on link "Open Till" at bounding box center [388, 290] width 31 height 9
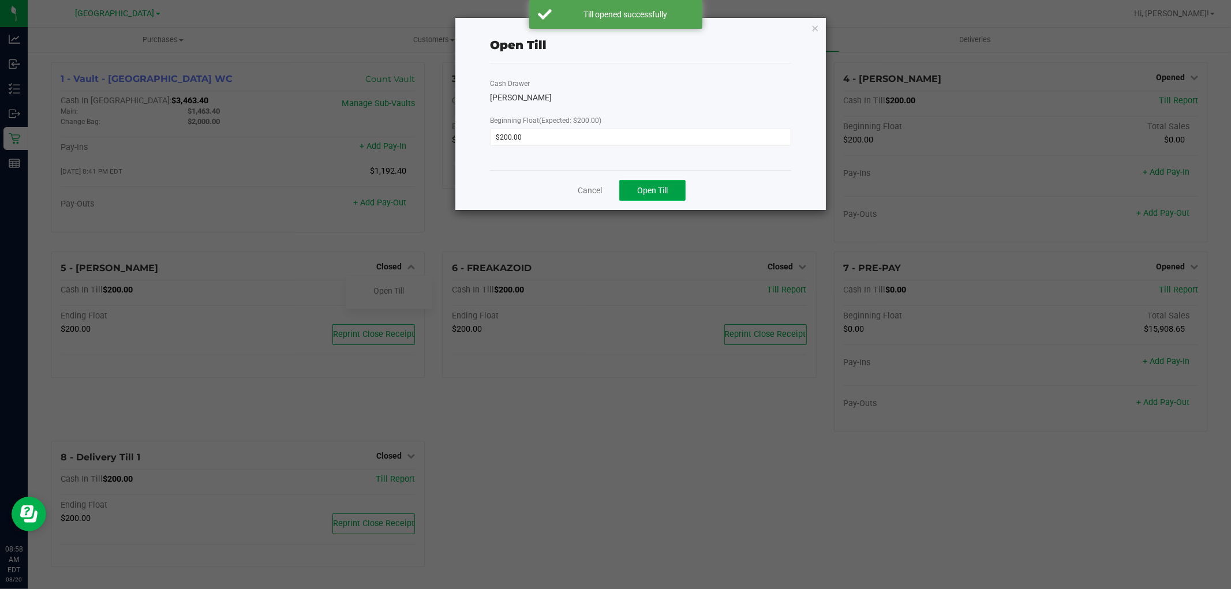
click at [664, 189] on span "Open Till" at bounding box center [652, 190] width 31 height 9
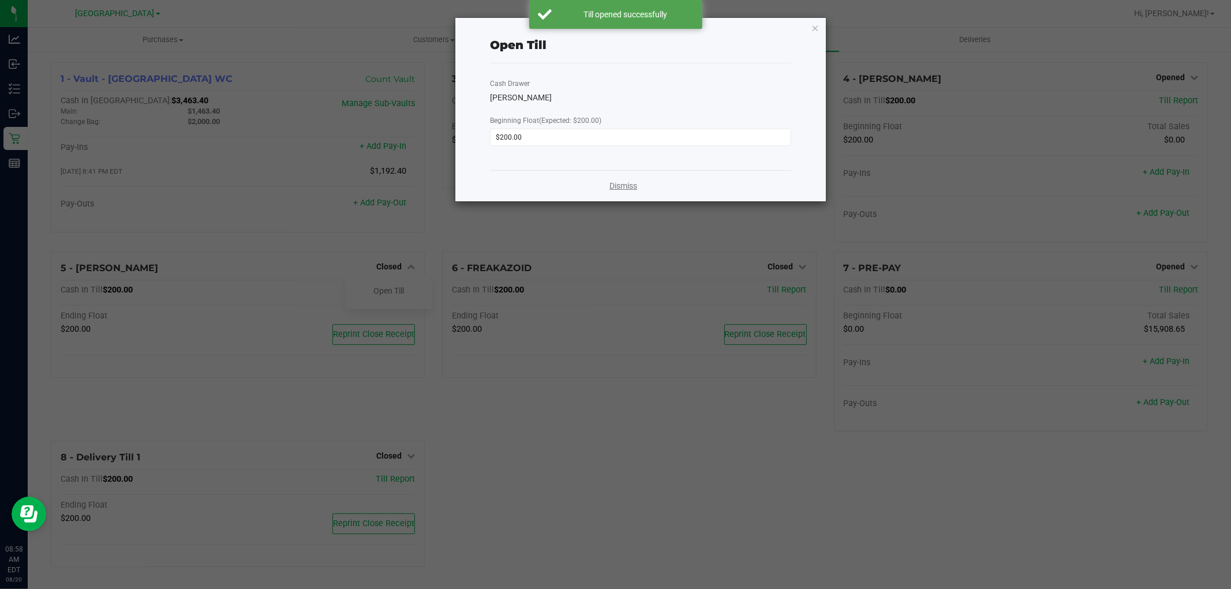
click at [615, 183] on link "Dismiss" at bounding box center [623, 186] width 28 height 12
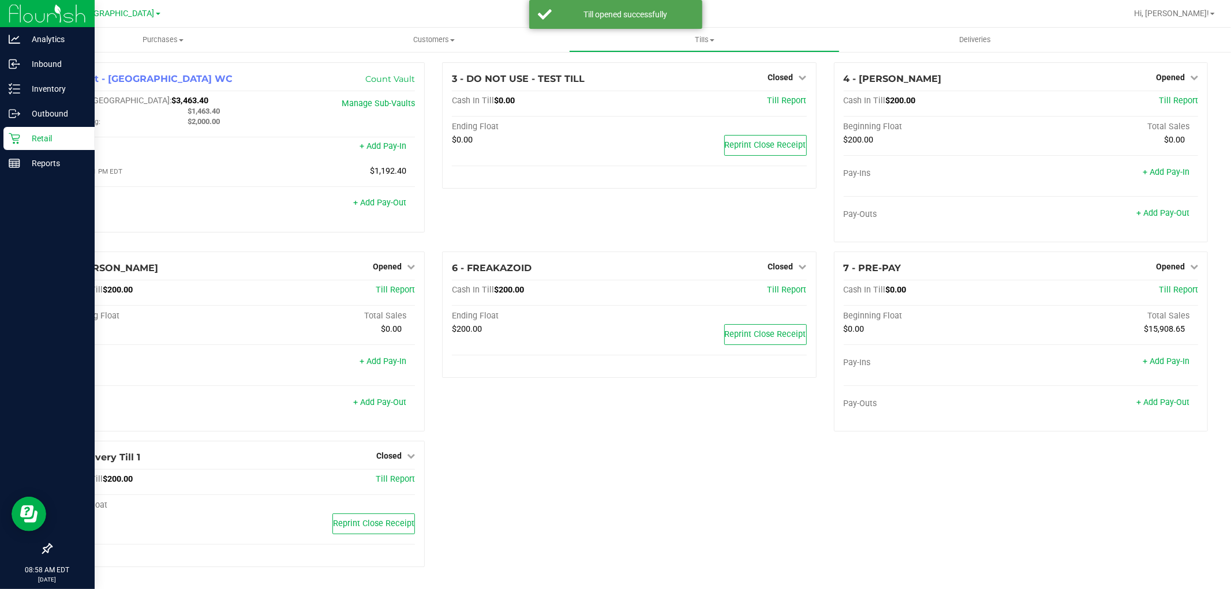
click at [10, 133] on icon at bounding box center [15, 139] width 12 height 12
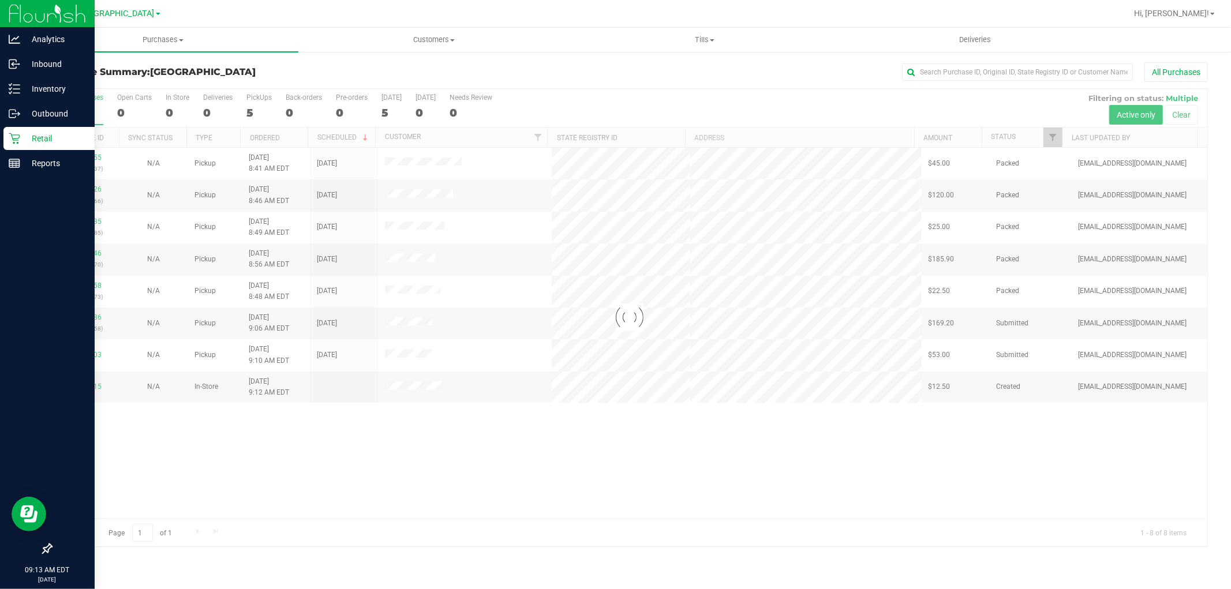
click at [33, 150] on link "Retail" at bounding box center [47, 139] width 95 height 25
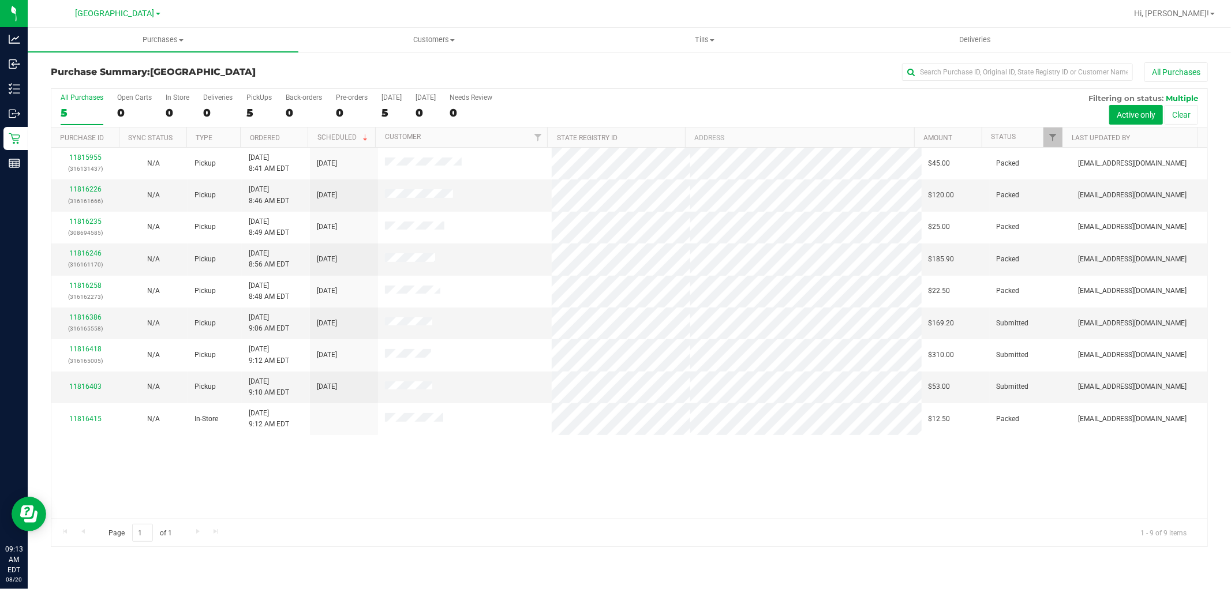
click at [481, 495] on div "11815955 (316131437) N/A Pickup 8/20/2025 8:41 AM EDT 8/20/2025 $45.00 Packed a…" at bounding box center [629, 333] width 1156 height 371
